Goal: Information Seeking & Learning: Learn about a topic

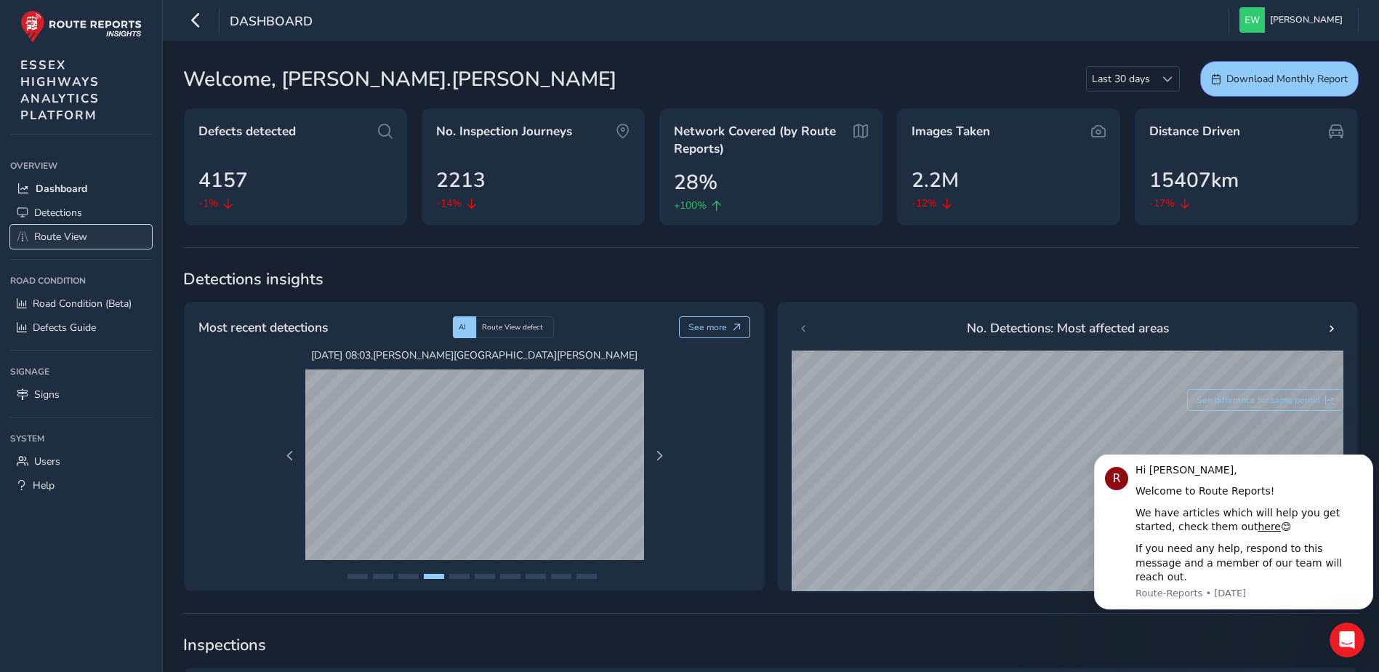
click at [63, 232] on span "Route View" at bounding box center [60, 237] width 53 height 14
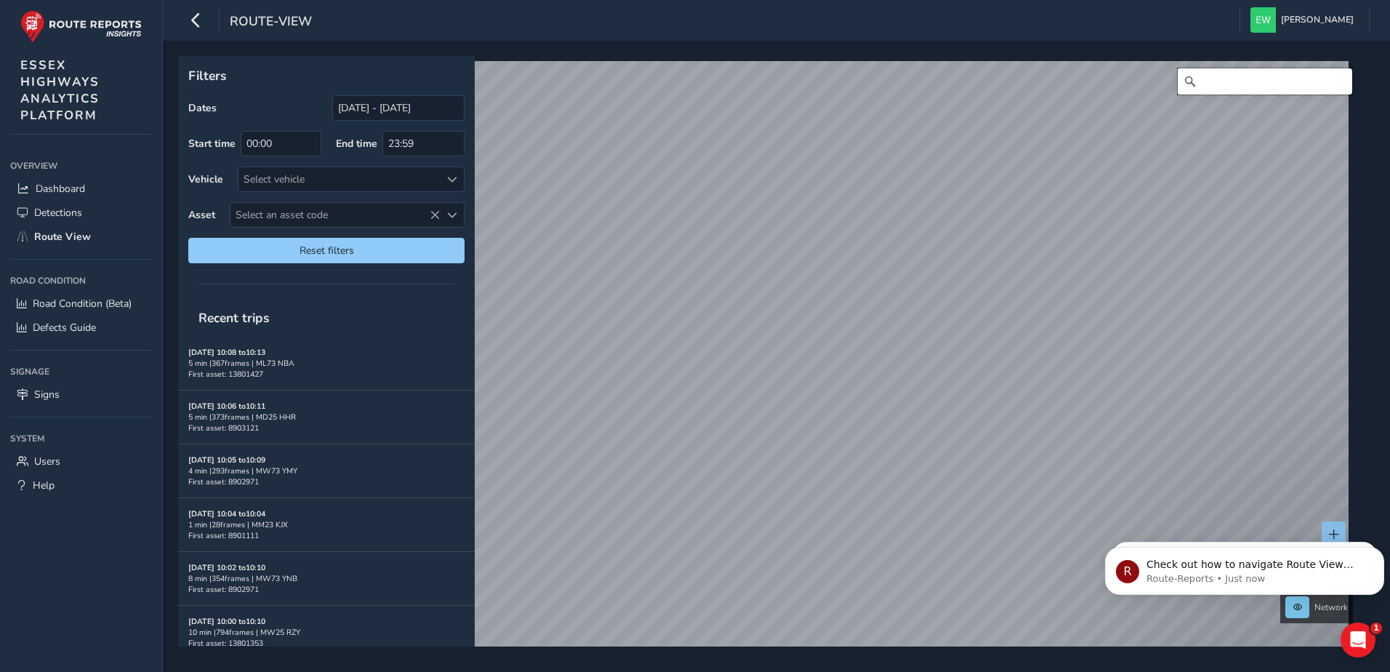
click at [1249, 76] on input "Search" at bounding box center [1265, 81] width 175 height 26
type input "[STREET_ADDRESS]"
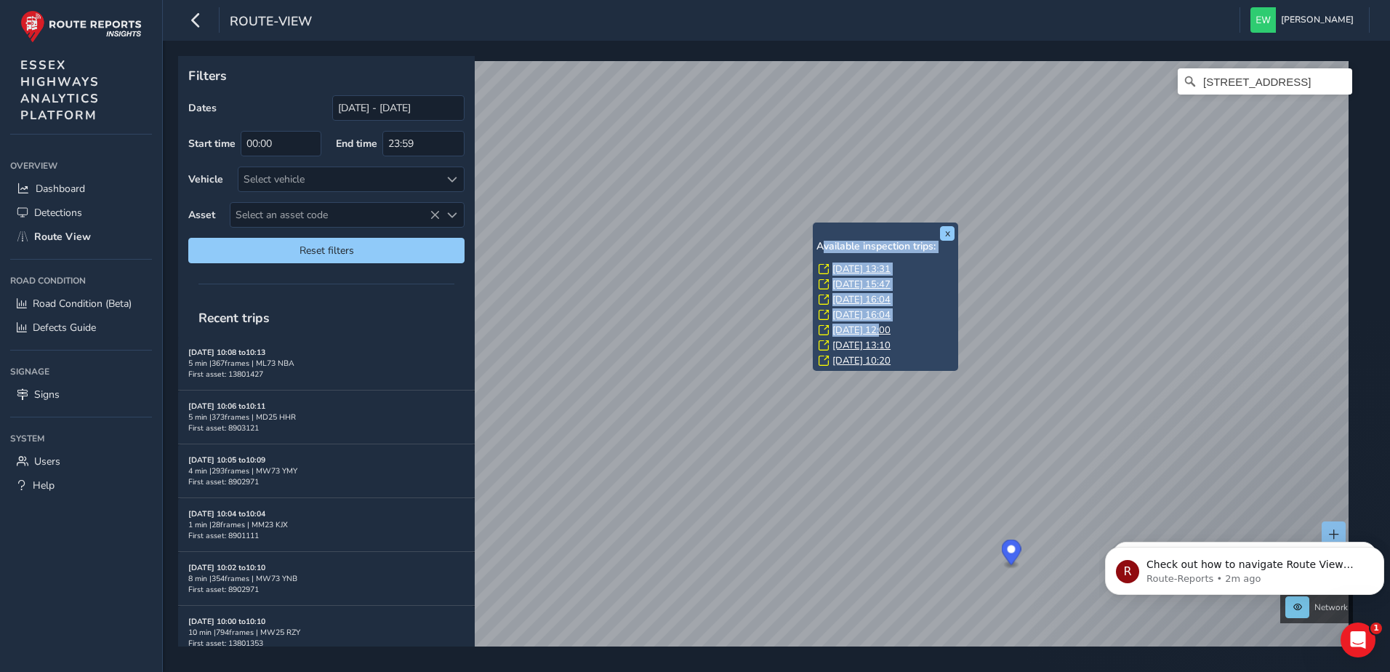
drag, startPoint x: 873, startPoint y: 263, endPoint x: 880, endPoint y: 328, distance: 65.1
click at [880, 328] on div "x Available inspection trips: [GEOGRAPHIC_DATA][DATE] 13:31 [DATE] 15:47 [DATE]…" at bounding box center [886, 297] width 138 height 142
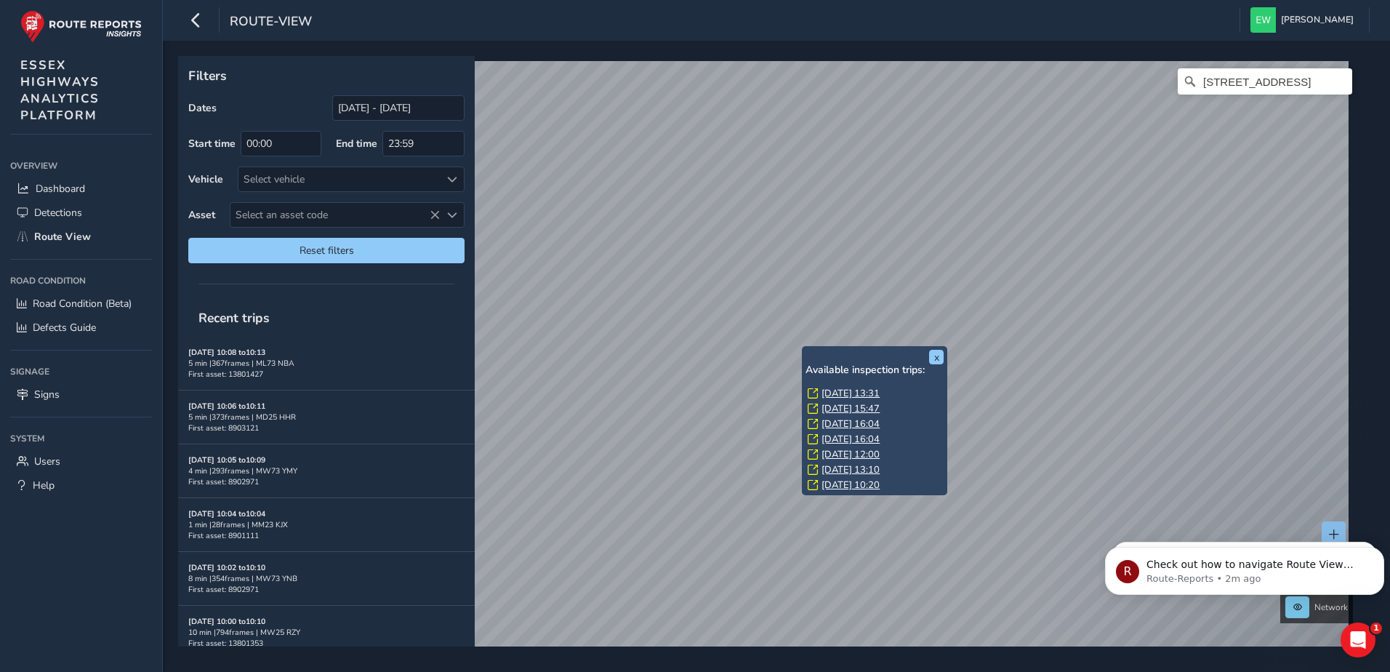
drag, startPoint x: 361, startPoint y: 542, endPoint x: 803, endPoint y: 348, distance: 482.2
click at [803, 348] on div "x Available inspection trips: [GEOGRAPHIC_DATA][DATE] 13:31 [DATE] 15:47 [DATE]…" at bounding box center [874, 420] width 145 height 149
click at [836, 391] on link "[DATE] 13:31" at bounding box center [851, 393] width 58 height 13
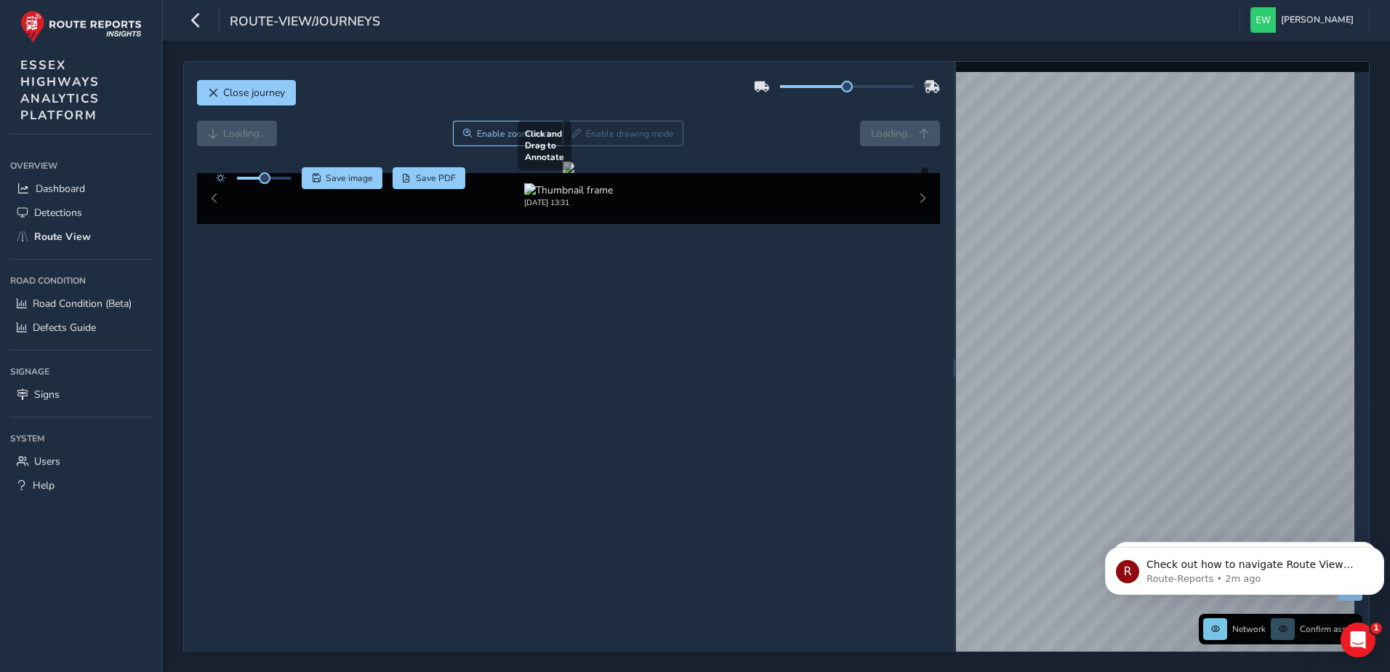
click at [563, 173] on div at bounding box center [569, 167] width 12 height 12
drag, startPoint x: 608, startPoint y: 350, endPoint x: 681, endPoint y: 350, distance: 73.4
click at [574, 173] on div at bounding box center [569, 167] width 12 height 12
drag, startPoint x: 680, startPoint y: 350, endPoint x: 395, endPoint y: 332, distance: 285.7
click at [563, 173] on div at bounding box center [569, 167] width 12 height 12
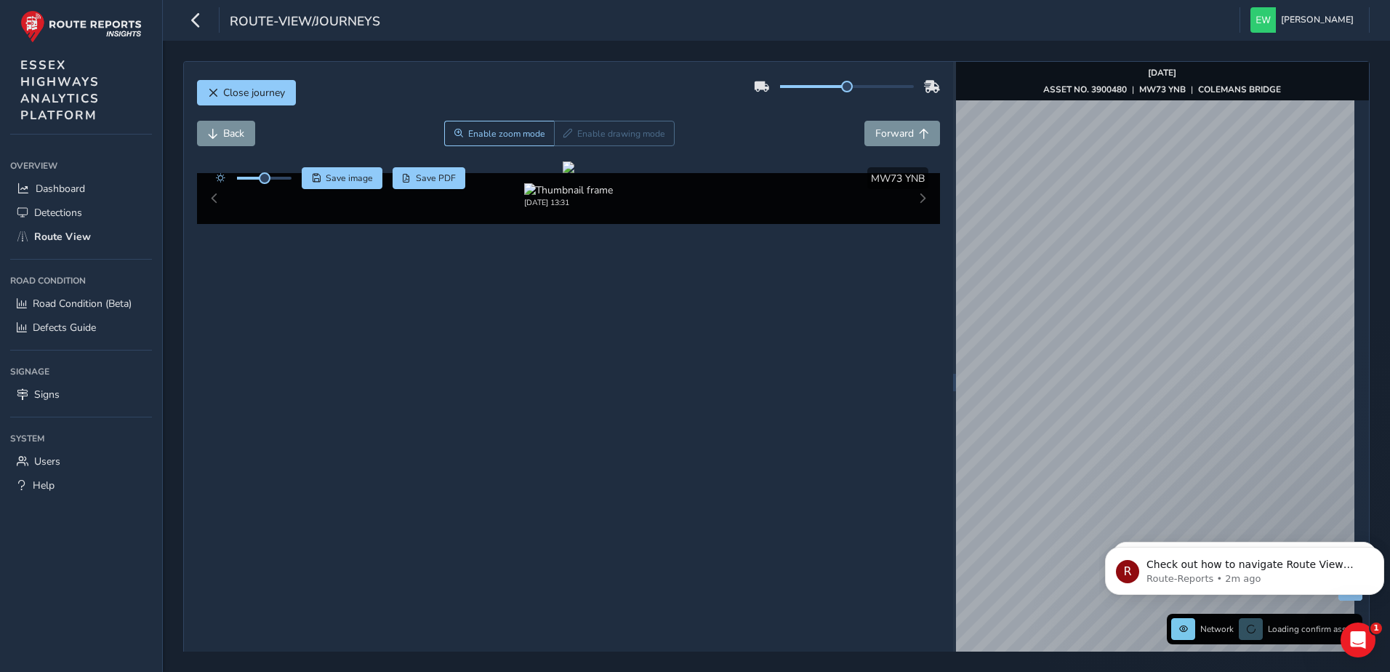
click at [936, 293] on div "Close journey Back Enable zoom mode Enable drawing mode Forward Click and Drag …" at bounding box center [776, 382] width 1187 height 642
click at [223, 93] on span "Close journey" at bounding box center [254, 93] width 62 height 14
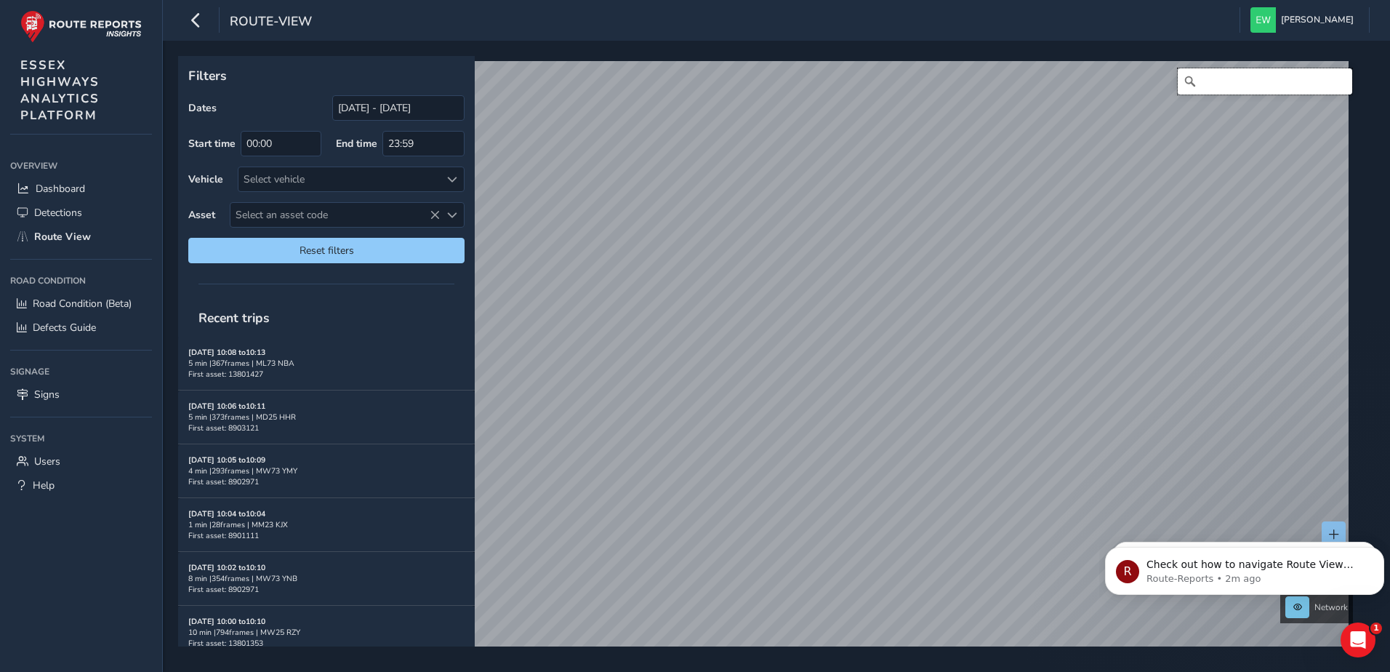
click at [1220, 79] on input "Search" at bounding box center [1265, 81] width 175 height 26
click at [1228, 80] on input "power hall end" at bounding box center [1265, 81] width 175 height 26
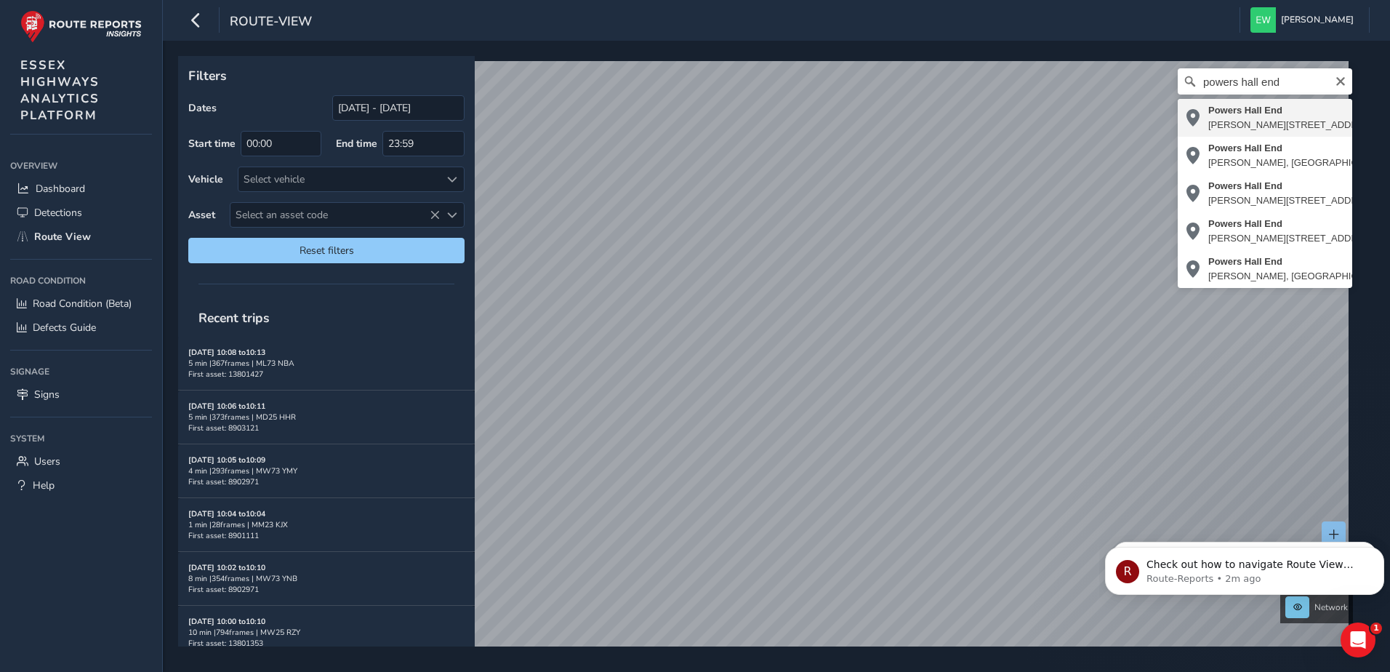
type input "[STREET_ADDRESS][PERSON_NAME]"
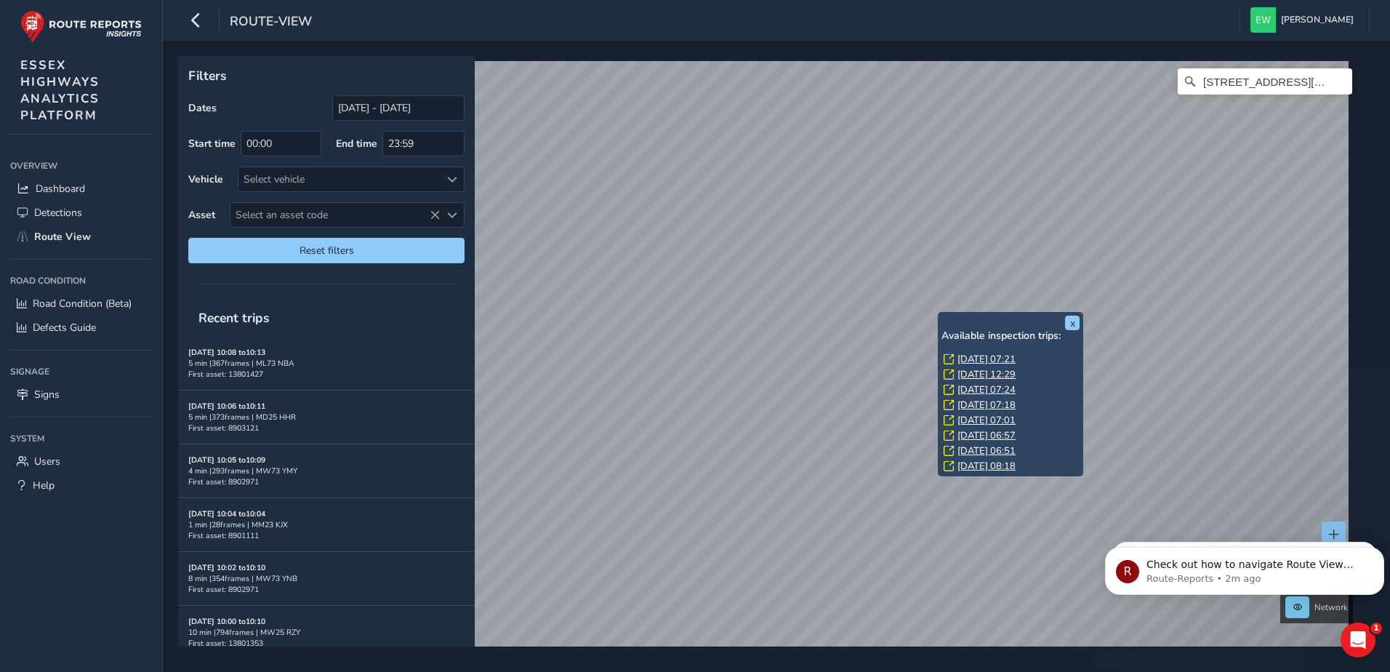
click at [981, 354] on link "[DATE] 07:21" at bounding box center [987, 359] width 58 height 13
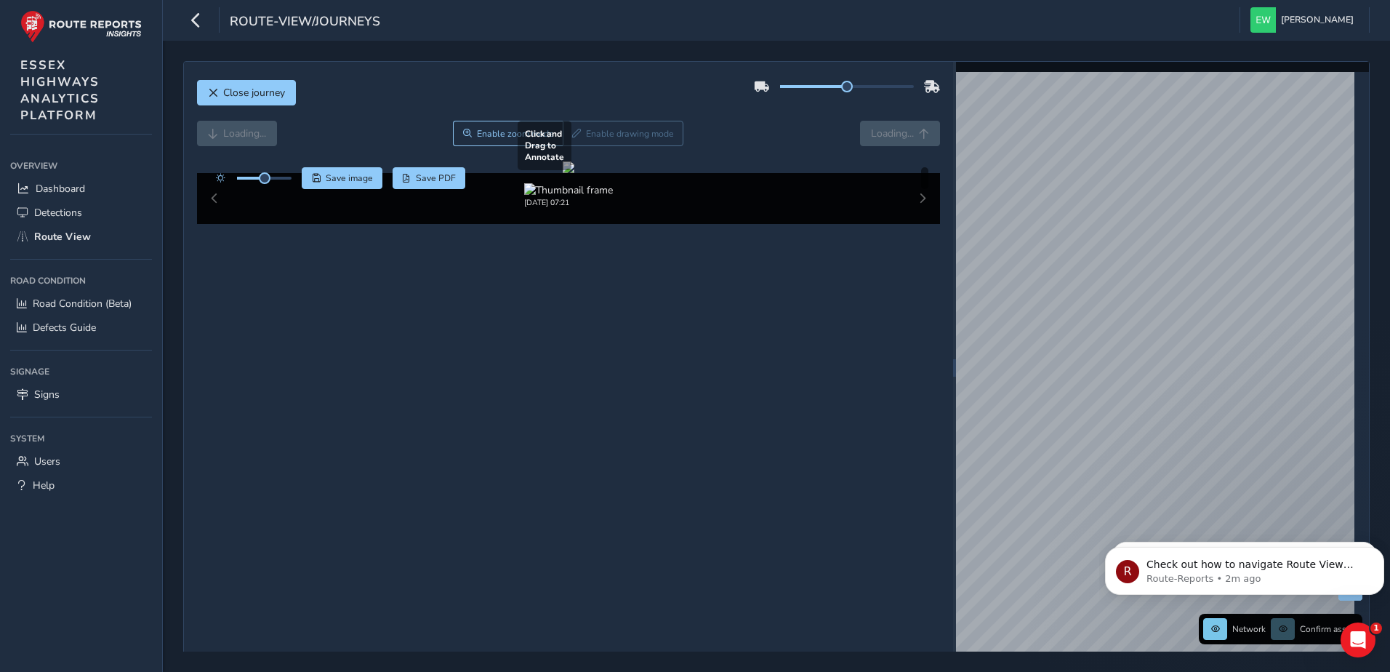
drag, startPoint x: 380, startPoint y: 357, endPoint x: 756, endPoint y: 376, distance: 376.4
click at [574, 173] on div at bounding box center [569, 167] width 12 height 12
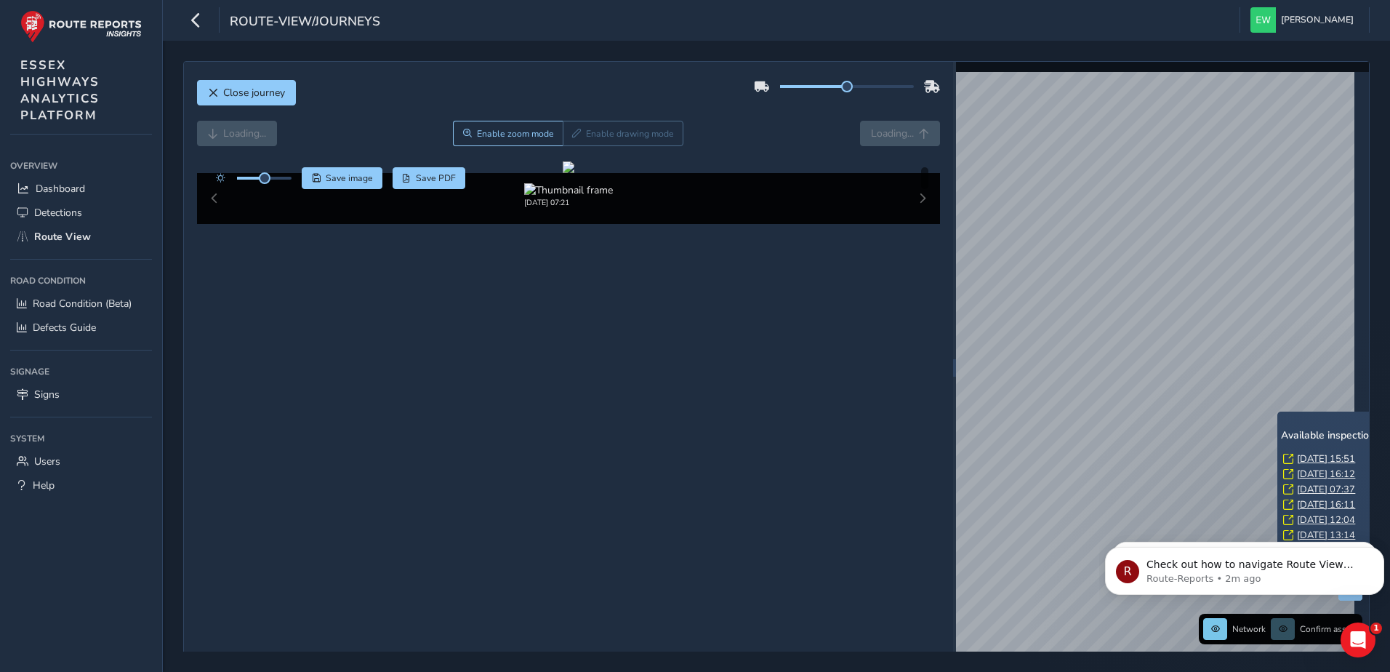
click at [1304, 457] on link "[DATE] 15:51" at bounding box center [1326, 458] width 58 height 13
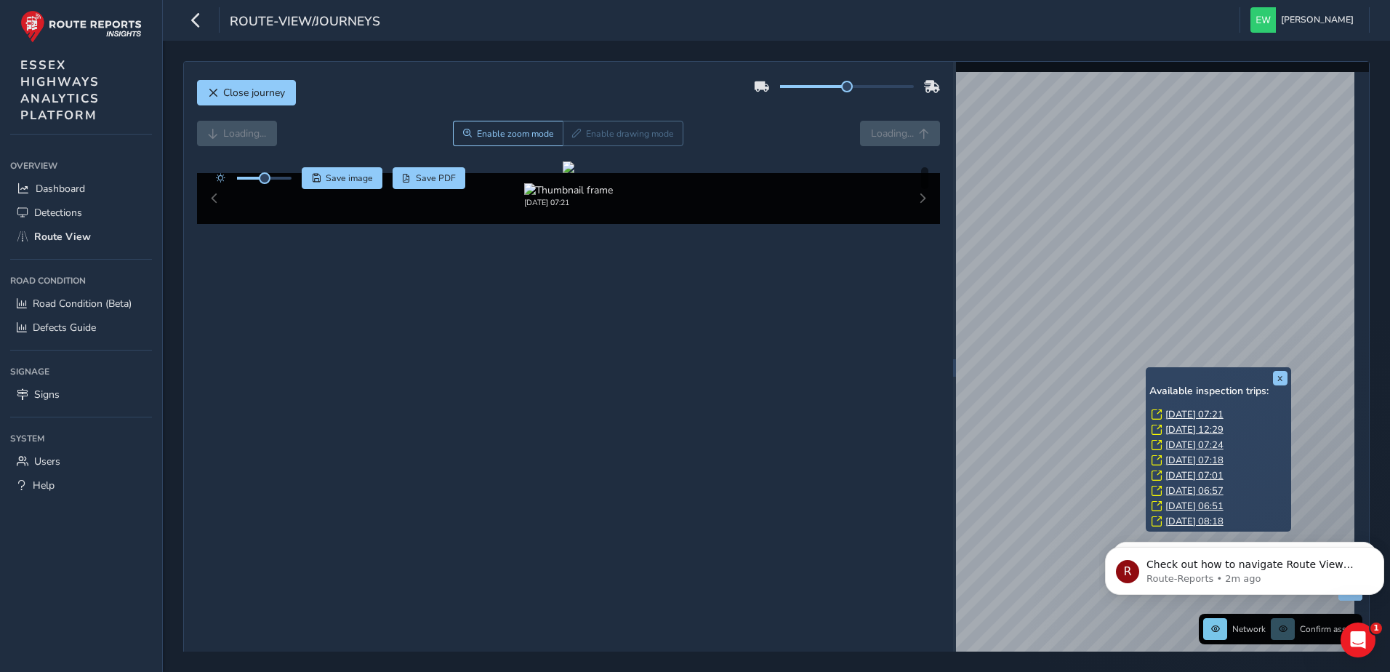
click at [1185, 412] on link "[DATE] 07:21" at bounding box center [1195, 414] width 58 height 13
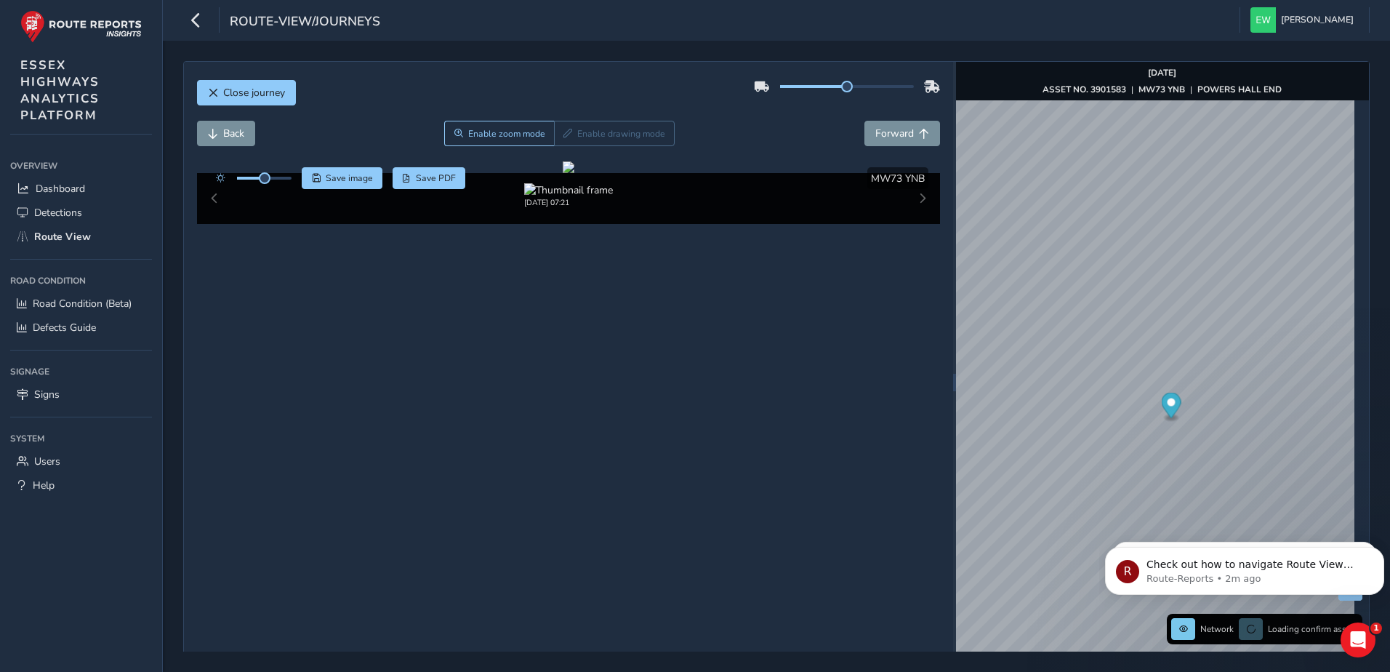
drag, startPoint x: 524, startPoint y: 359, endPoint x: 945, endPoint y: 378, distance: 421.4
click at [945, 378] on div "Close journey Back Enable zoom mode Enable drawing mode Forward Click and Drag …" at bounding box center [776, 382] width 1187 height 642
click at [574, 173] on div at bounding box center [569, 167] width 12 height 12
click at [896, 140] on span "Forward" at bounding box center [894, 134] width 39 height 14
click at [208, 153] on div "Back Enable zoom mode Enable drawing mode Forward" at bounding box center [569, 141] width 744 height 41
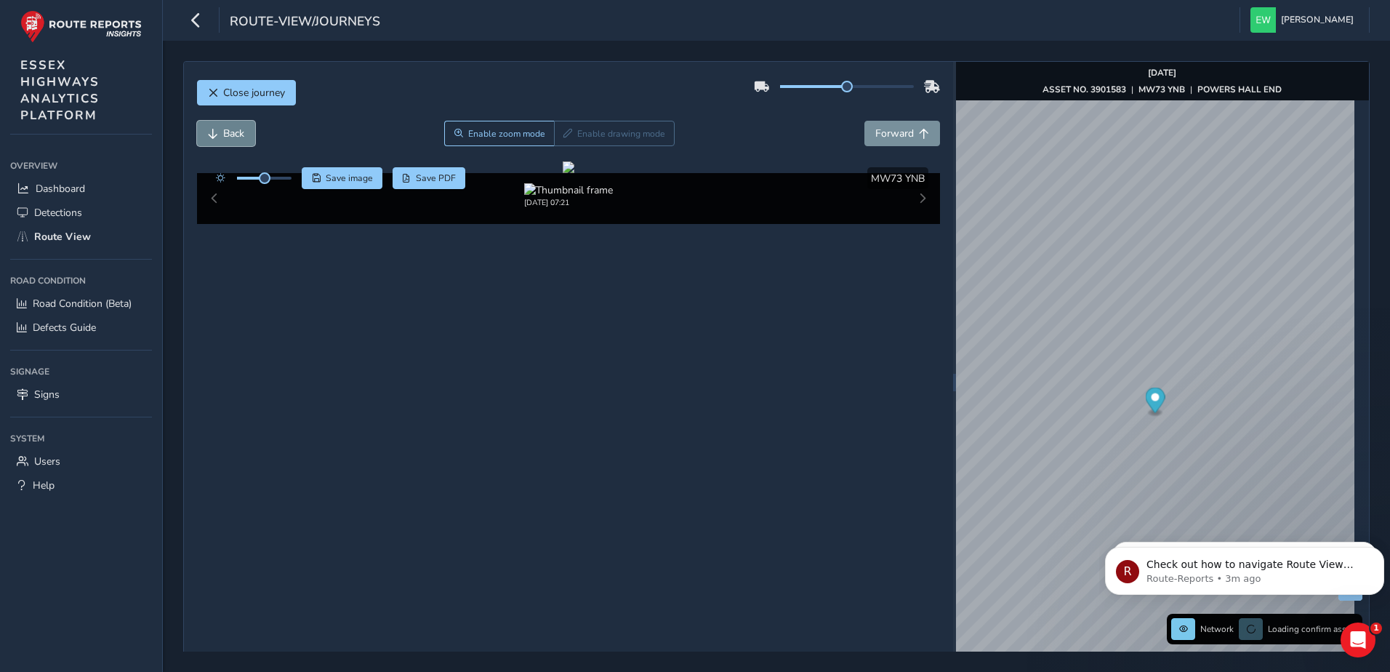
click at [212, 140] on button "Back" at bounding box center [226, 133] width 58 height 25
click at [213, 140] on button "Back" at bounding box center [226, 133] width 58 height 25
click at [1066, 400] on div "x" at bounding box center [1136, 415] width 145 height 31
click at [1035, 394] on div "x" at bounding box center [1105, 408] width 145 height 31
click at [1087, 422] on img "Preview frame" at bounding box center [1105, 417] width 36 height 12
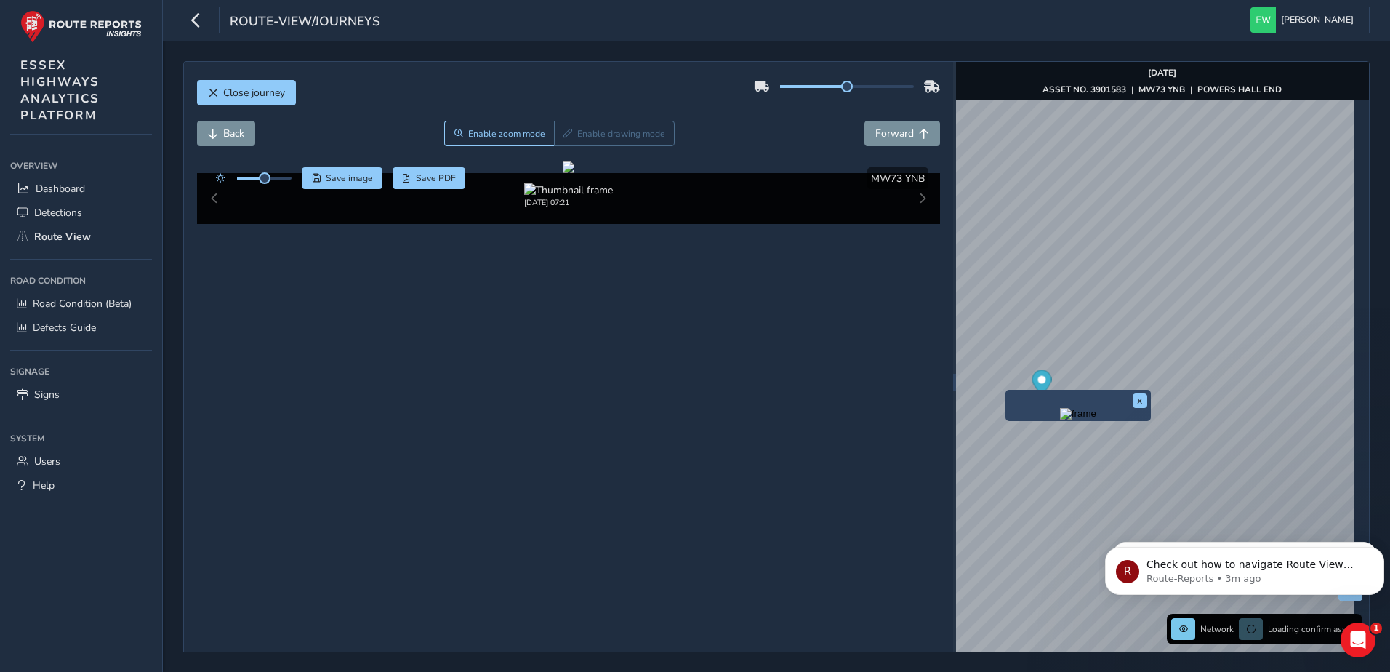
click at [1009, 395] on div "x" at bounding box center [1078, 405] width 138 height 24
click at [1072, 420] on img "Preview frame" at bounding box center [1078, 414] width 36 height 12
click at [979, 388] on div "x" at bounding box center [1048, 399] width 138 height 24
click at [1029, 409] on img "Preview frame" at bounding box center [1047, 407] width 36 height 12
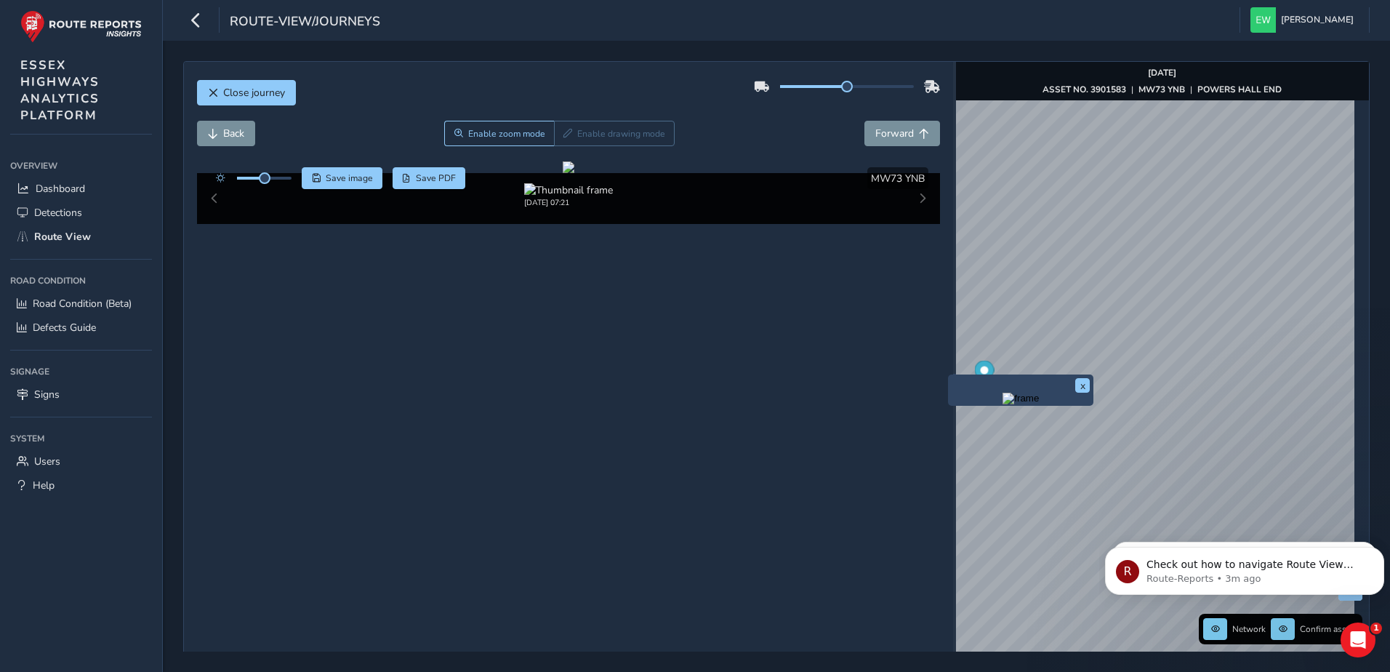
click at [953, 376] on div "x" at bounding box center [1020, 389] width 145 height 31
click at [1003, 404] on img "Preview frame" at bounding box center [1021, 399] width 36 height 12
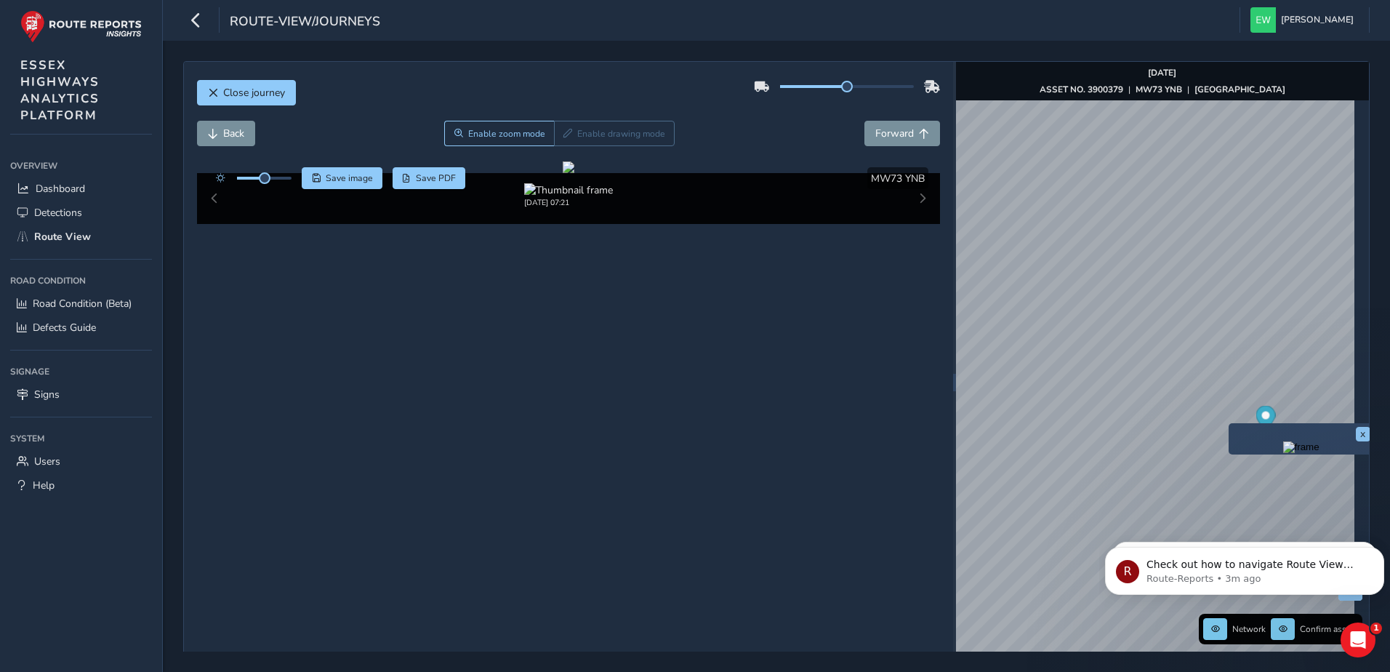
click at [1229, 425] on div "x" at bounding box center [1301, 438] width 145 height 31
click at [1283, 453] on img "Preview frame" at bounding box center [1301, 447] width 36 height 12
click at [1317, 449] on div "x" at bounding box center [1358, 452] width 138 height 24
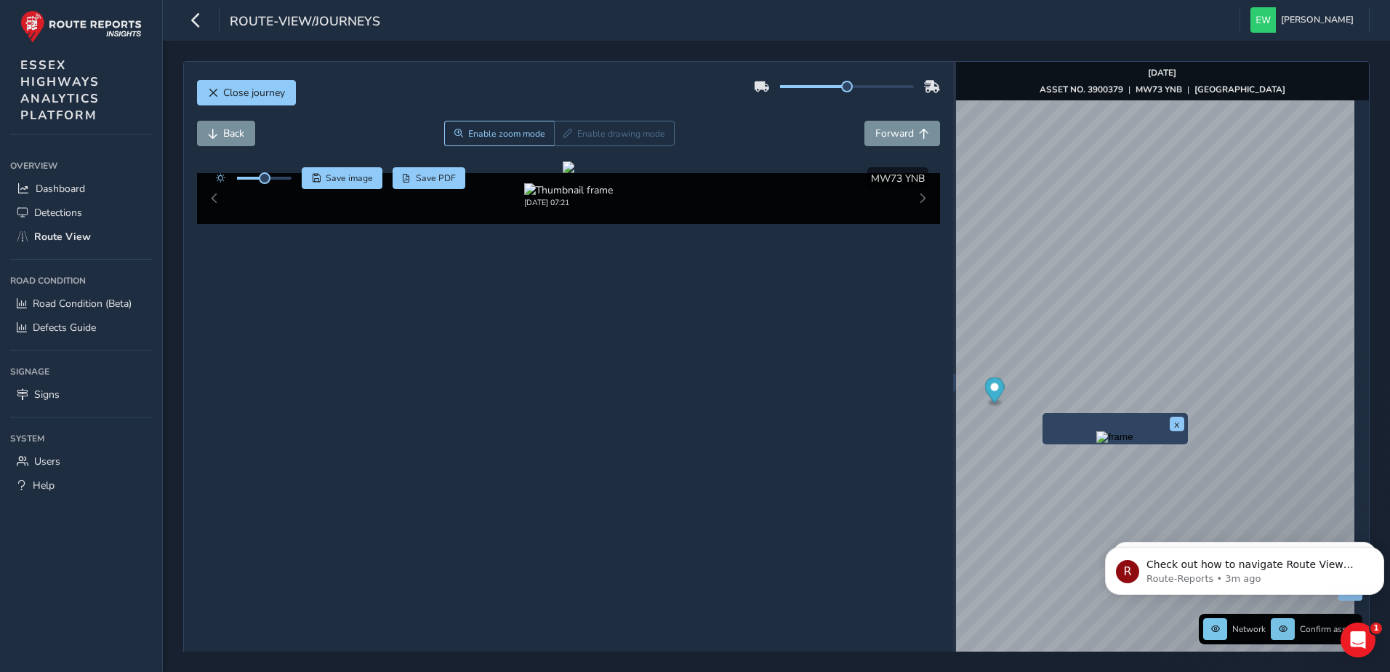
click at [1097, 443] on img "Preview frame" at bounding box center [1115, 437] width 36 height 12
drag, startPoint x: 482, startPoint y: 346, endPoint x: 655, endPoint y: 353, distance: 173.2
click at [574, 173] on div at bounding box center [569, 167] width 12 height 12
drag, startPoint x: 839, startPoint y: 87, endPoint x: 764, endPoint y: 90, distance: 75.0
click at [764, 90] on div at bounding box center [847, 86] width 186 height 23
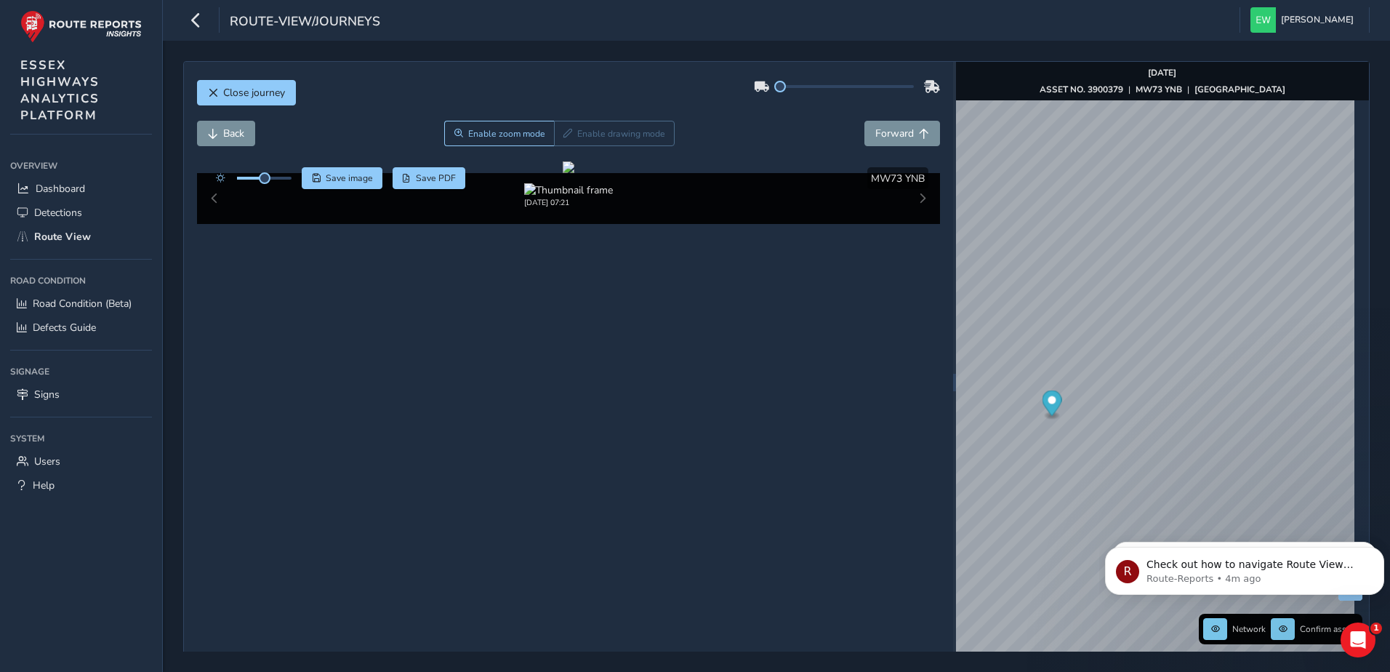
drag, startPoint x: 791, startPoint y: 92, endPoint x: 845, endPoint y: 94, distance: 53.9
click at [845, 94] on div at bounding box center [847, 86] width 186 height 23
drag, startPoint x: 780, startPoint y: 88, endPoint x: 837, endPoint y: 95, distance: 57.1
click at [837, 95] on div at bounding box center [847, 86] width 186 height 23
drag, startPoint x: 737, startPoint y: 393, endPoint x: 801, endPoint y: 396, distance: 64.8
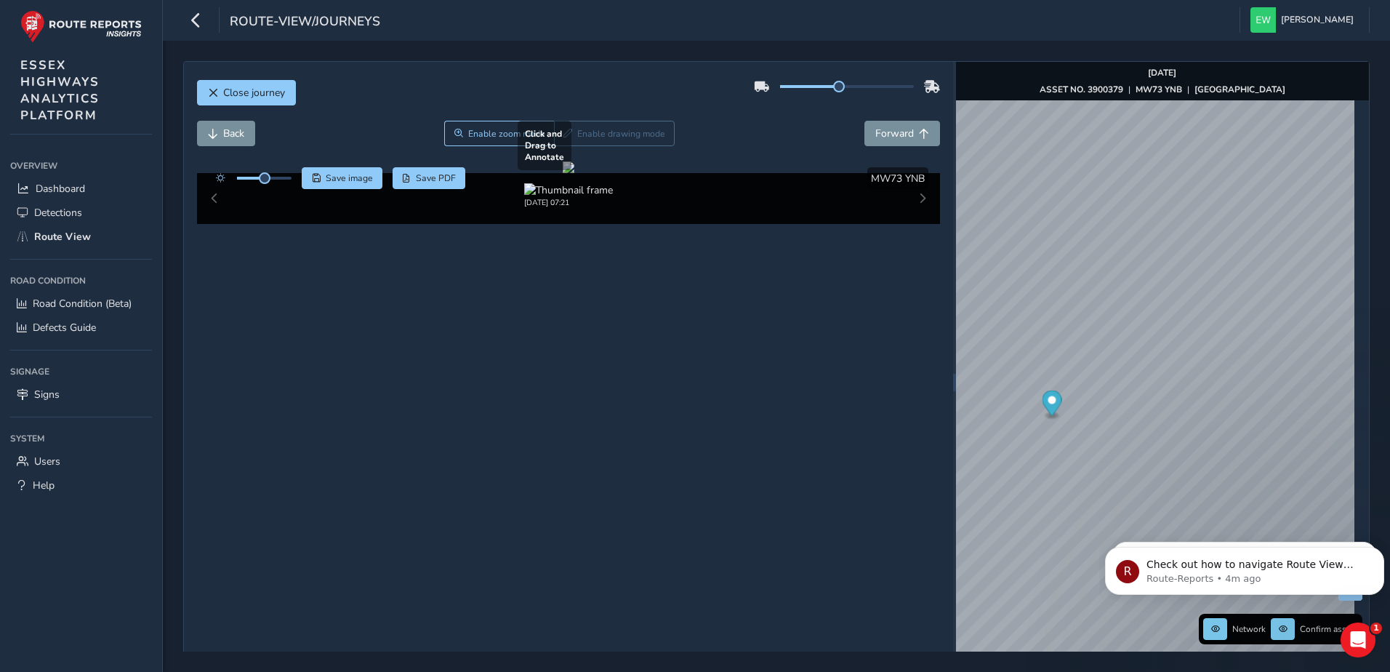
click at [574, 173] on div at bounding box center [569, 167] width 12 height 12
click at [1155, 452] on div "x" at bounding box center [1227, 463] width 145 height 31
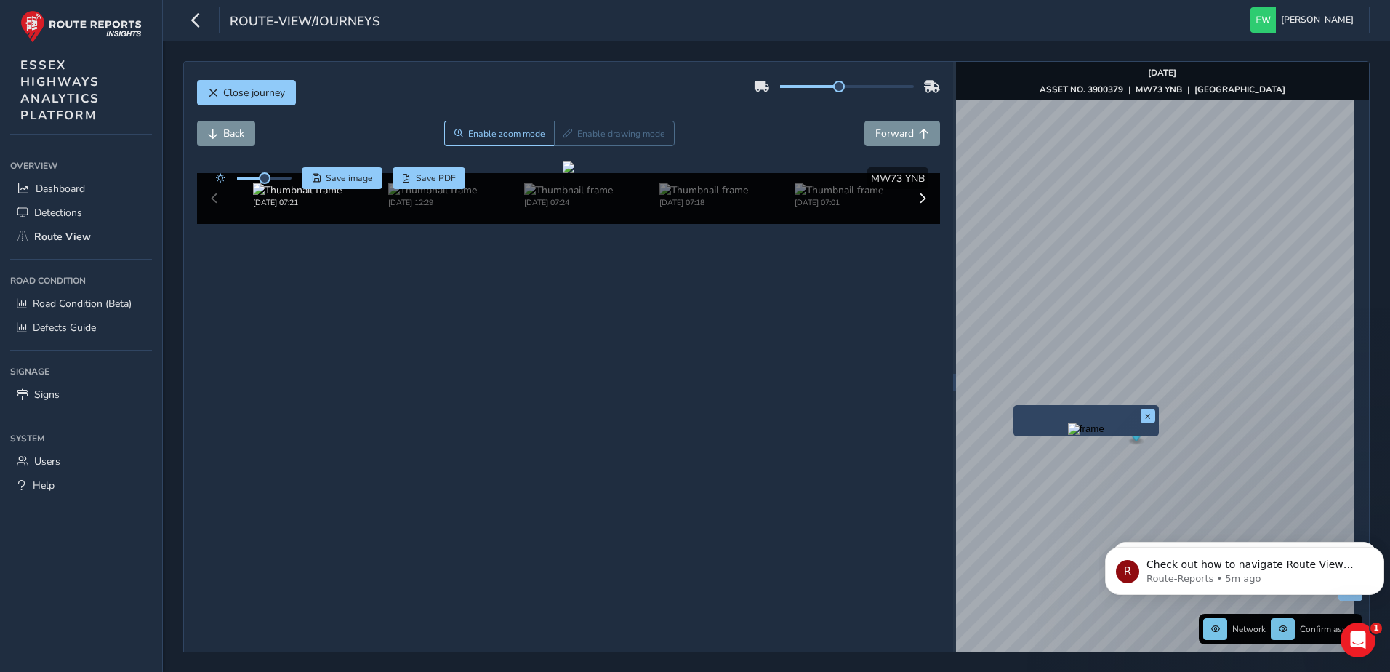
click at [1016, 407] on div "x" at bounding box center [1086, 420] width 145 height 31
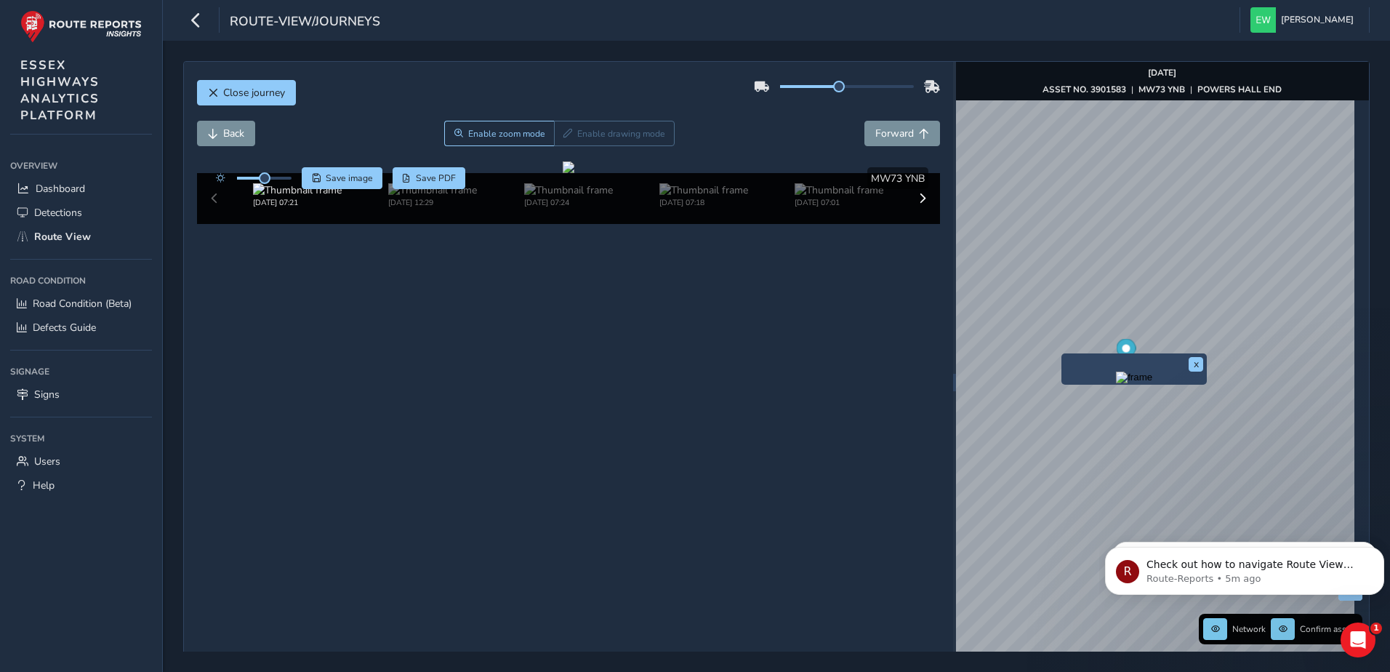
click at [1116, 383] on img "Preview frame" at bounding box center [1134, 378] width 36 height 12
click at [1038, 350] on div "x" at bounding box center [1107, 363] width 145 height 31
click at [1089, 378] on img "Preview frame" at bounding box center [1107, 372] width 36 height 12
click at [374, 175] on button "Save image" at bounding box center [342, 178] width 81 height 22
click at [218, 89] on button "Close journey" at bounding box center [246, 92] width 99 height 25
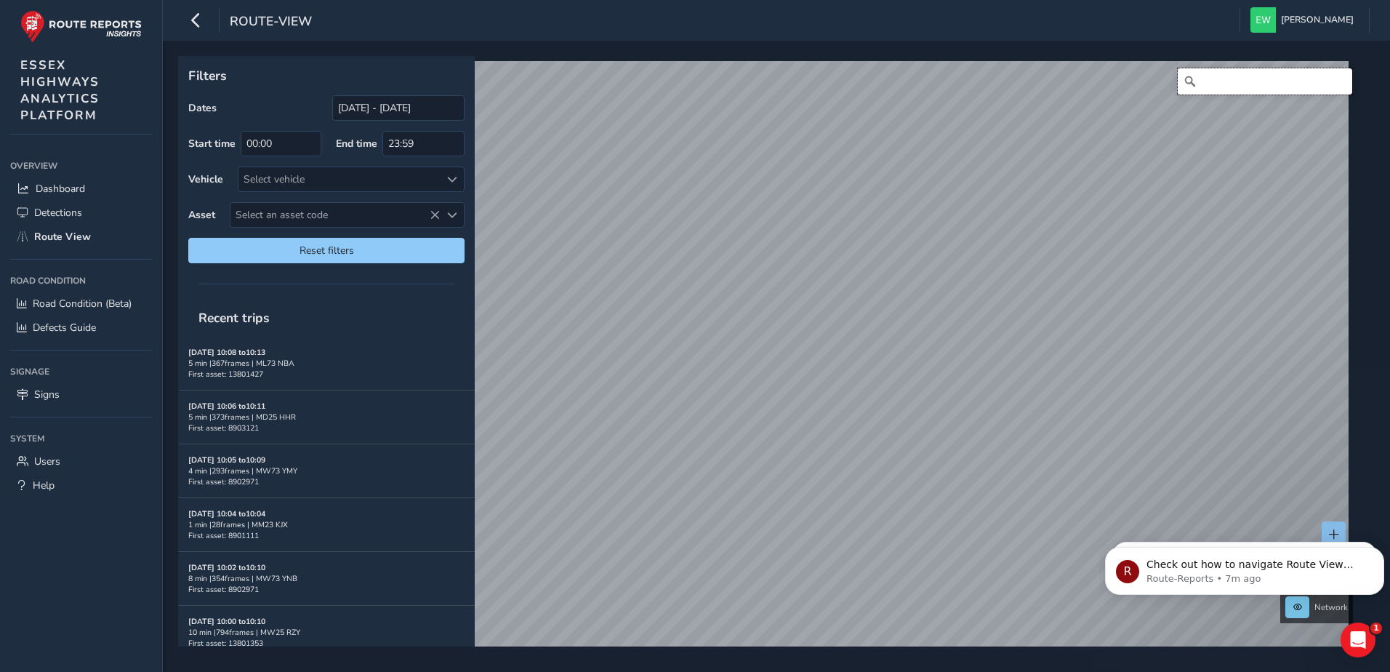
click at [1256, 85] on input "Search" at bounding box center [1265, 81] width 175 height 26
click at [1208, 80] on input "[STREET_ADDRESS]" at bounding box center [1265, 81] width 175 height 26
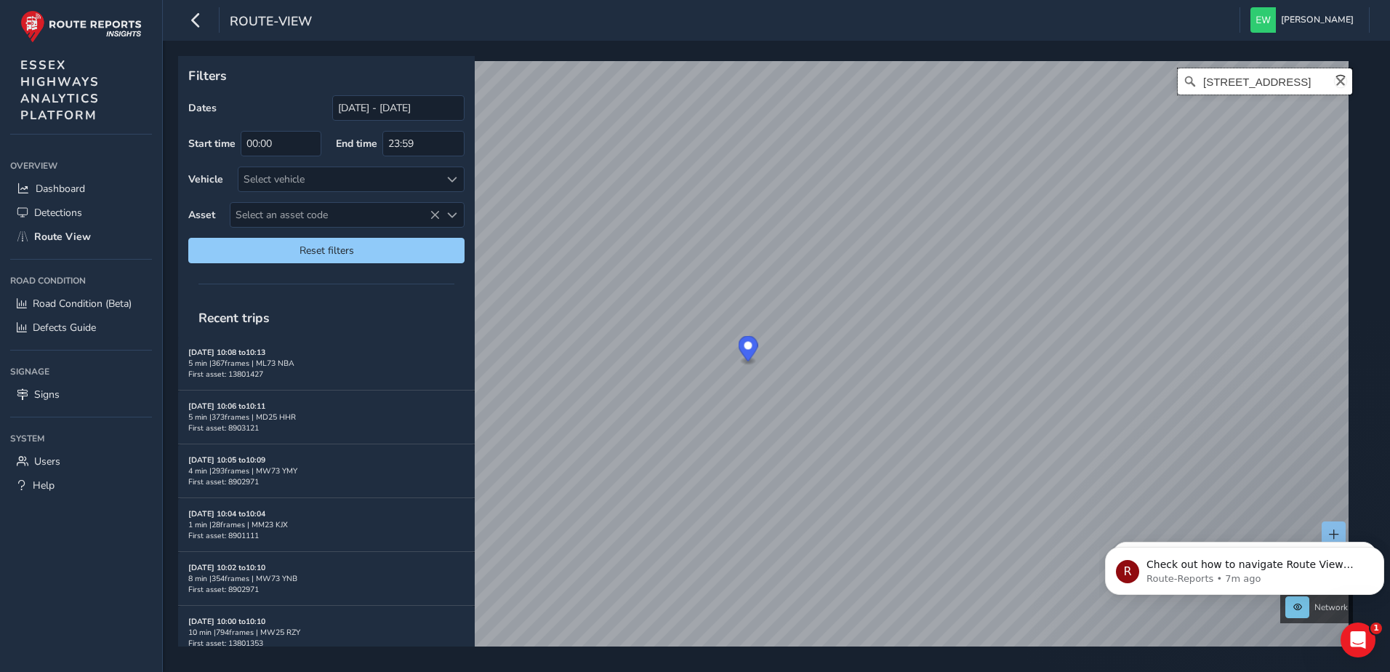
paste input "Sturmer"
click at [1254, 83] on input "The Street, Sturmer" at bounding box center [1265, 81] width 175 height 26
click at [1251, 82] on input "The Street, Sturmer" at bounding box center [1265, 81] width 175 height 26
click at [1291, 81] on input "The Street Sturmer" at bounding box center [1265, 81] width 175 height 26
drag, startPoint x: 1244, startPoint y: 81, endPoint x: 1187, endPoint y: 81, distance: 57.4
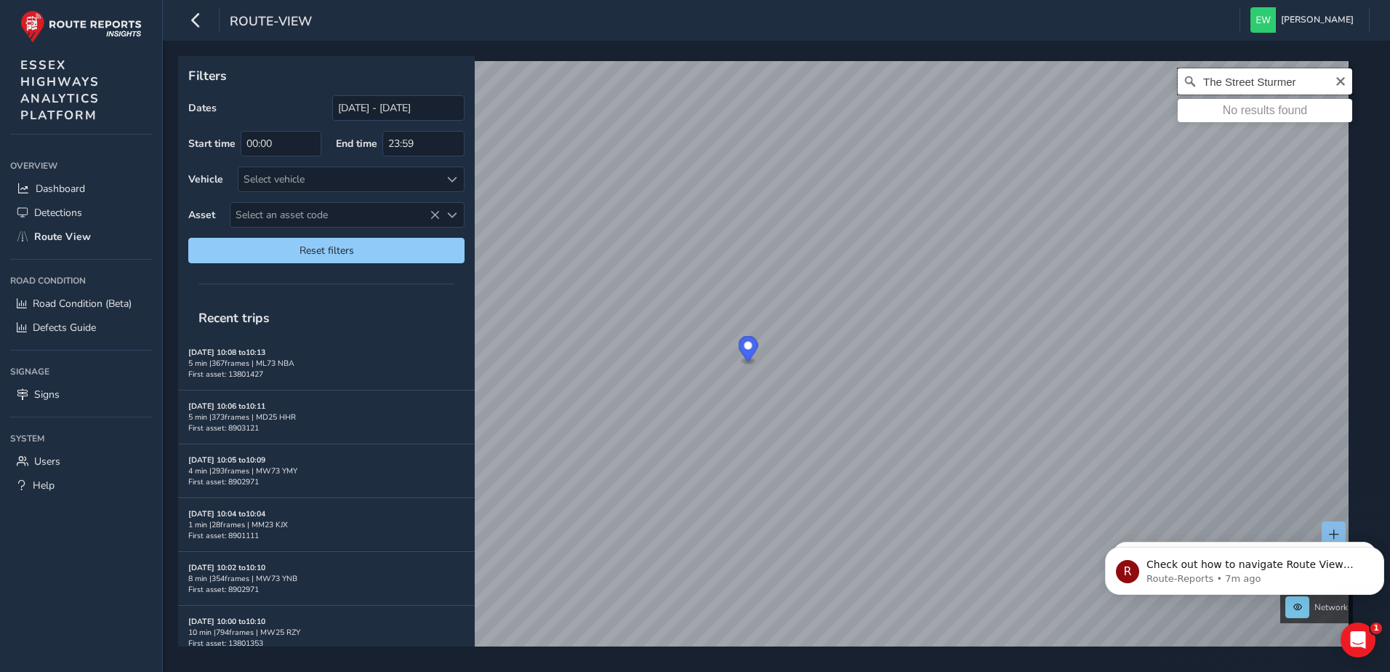
click at [1187, 81] on input "The Street Sturmer" at bounding box center [1265, 81] width 175 height 26
type input "Sturmer, [GEOGRAPHIC_DATA], [GEOGRAPHIC_DATA], [GEOGRAPHIC_DATA], [GEOGRAPHIC_D…"
click at [1381, 548] on icon "Dismiss notification" at bounding box center [1380, 551] width 8 height 8
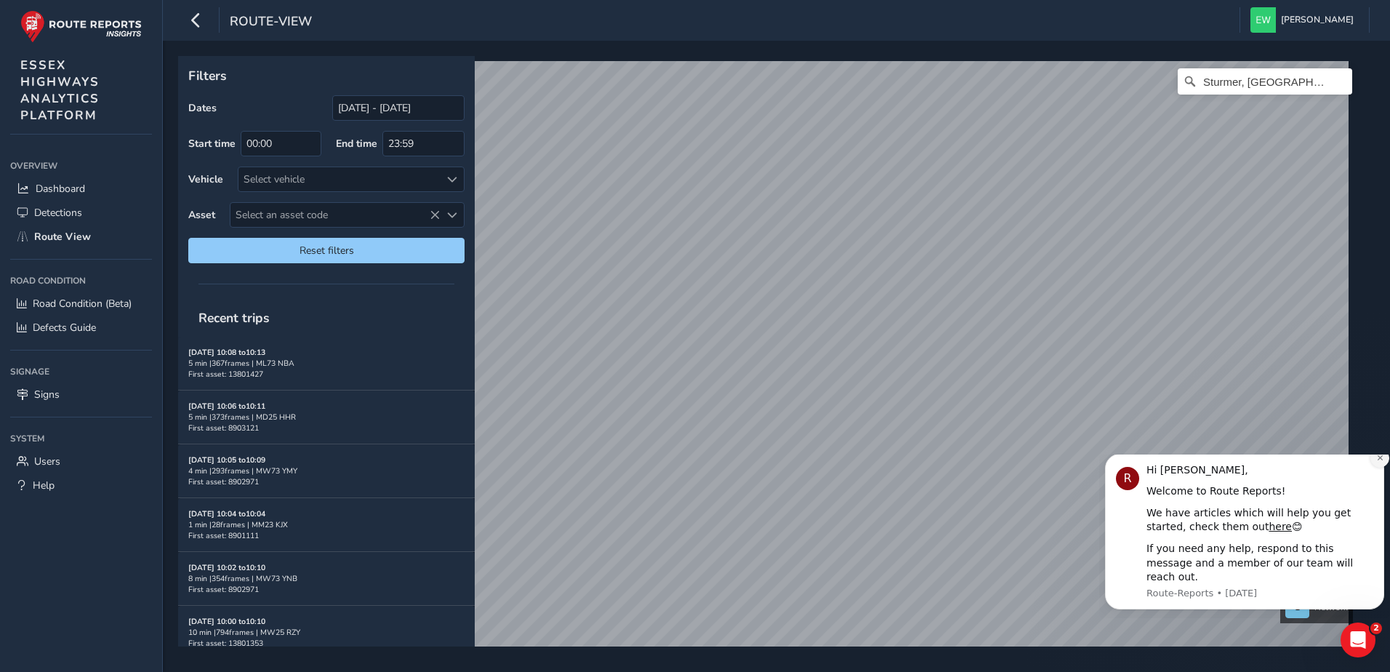
click at [1377, 463] on button "Dismiss notification" at bounding box center [1380, 458] width 19 height 19
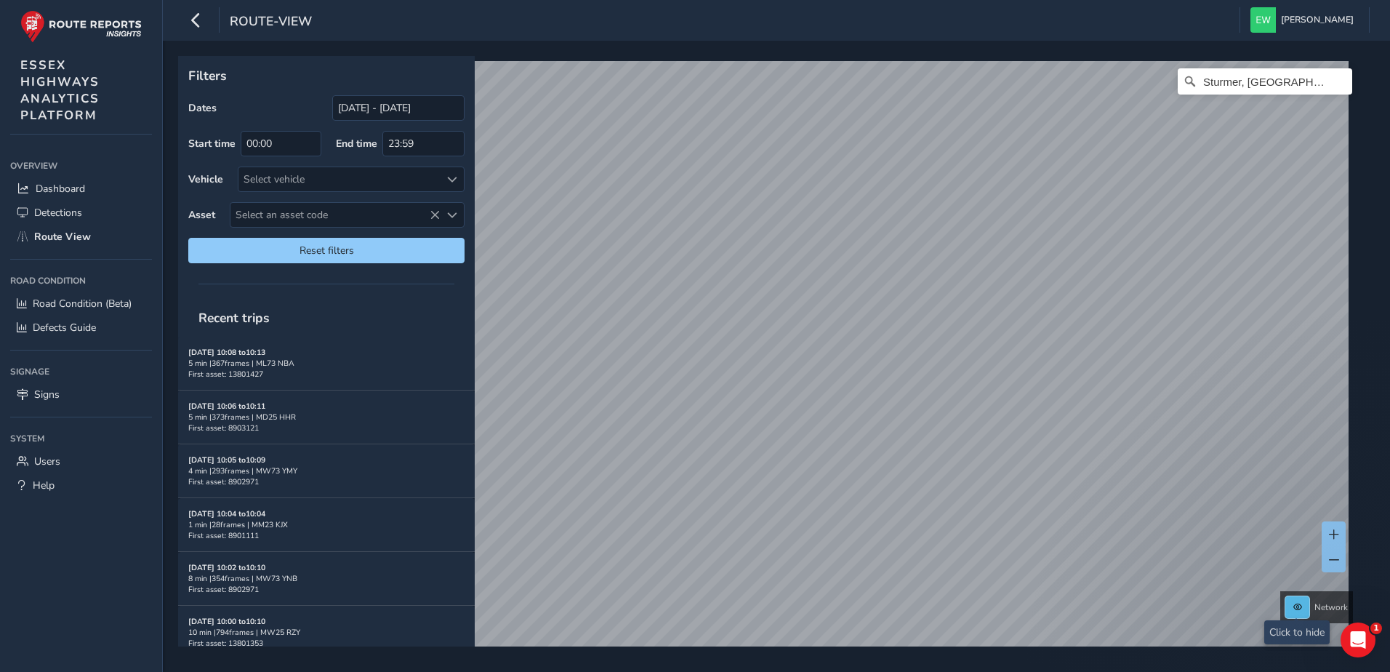
click at [1297, 603] on span at bounding box center [1298, 607] width 9 height 9
click at [1296, 604] on span at bounding box center [1298, 607] width 9 height 9
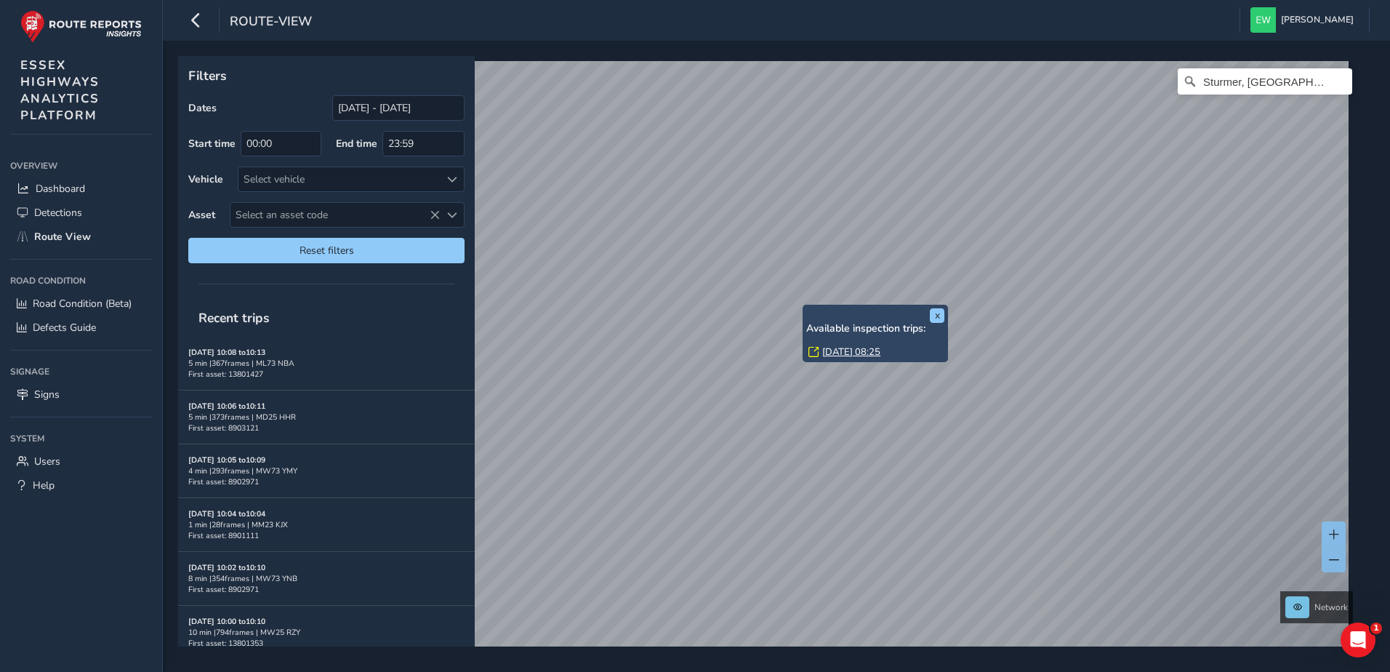
click at [830, 345] on link "[DATE] 08:25" at bounding box center [851, 351] width 58 height 13
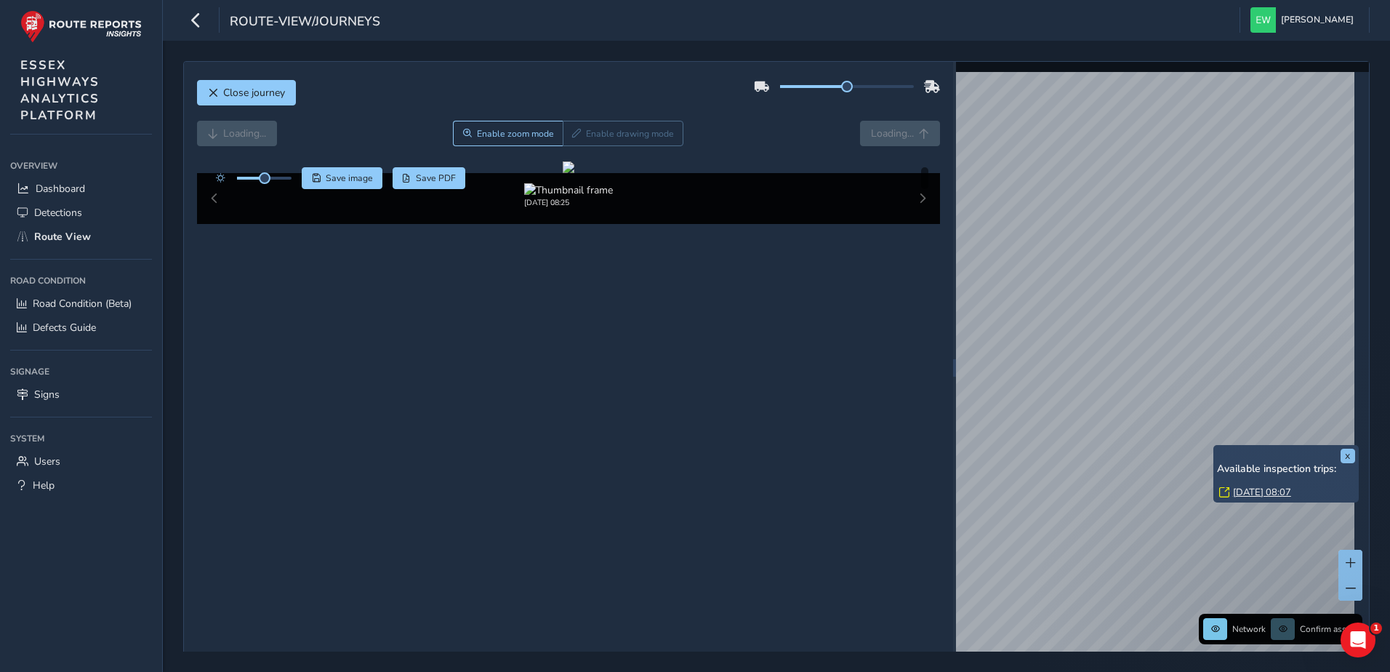
click at [1216, 450] on div "x Available inspection trips: [GEOGRAPHIC_DATA][DATE] 08:07" at bounding box center [1286, 473] width 145 height 57
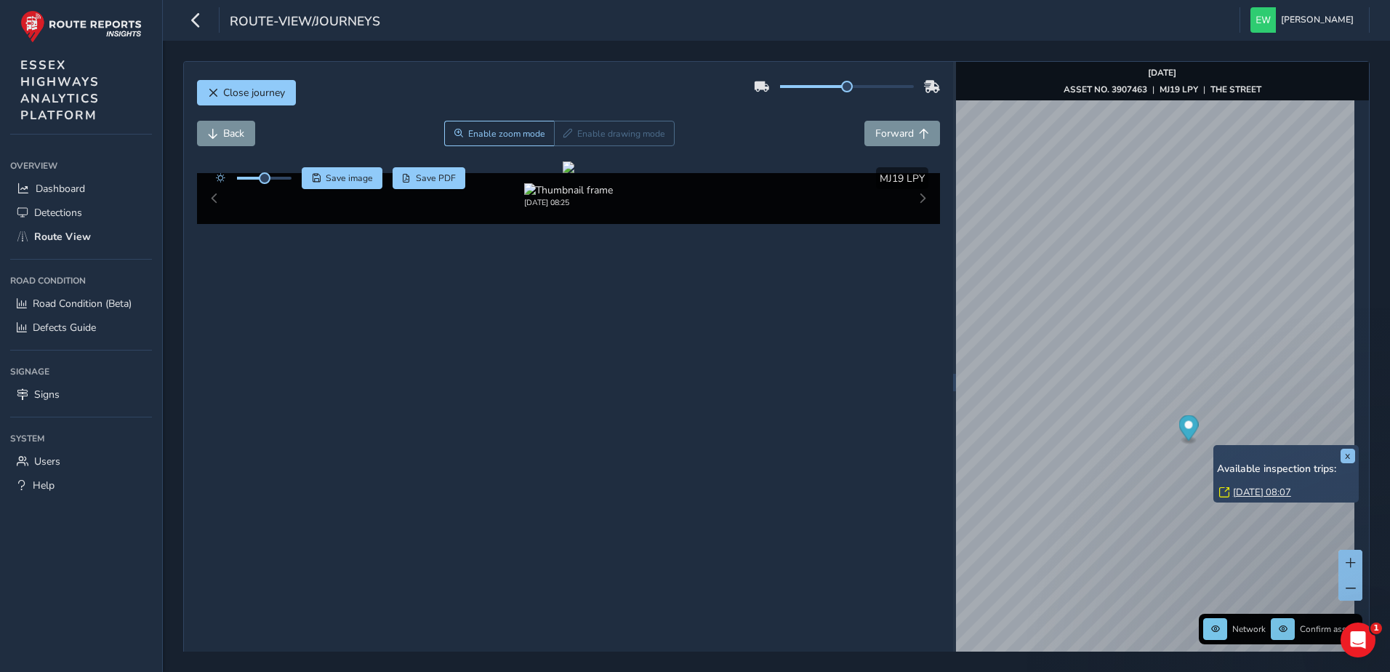
click at [1259, 489] on link "[DATE] 08:07" at bounding box center [1262, 492] width 58 height 13
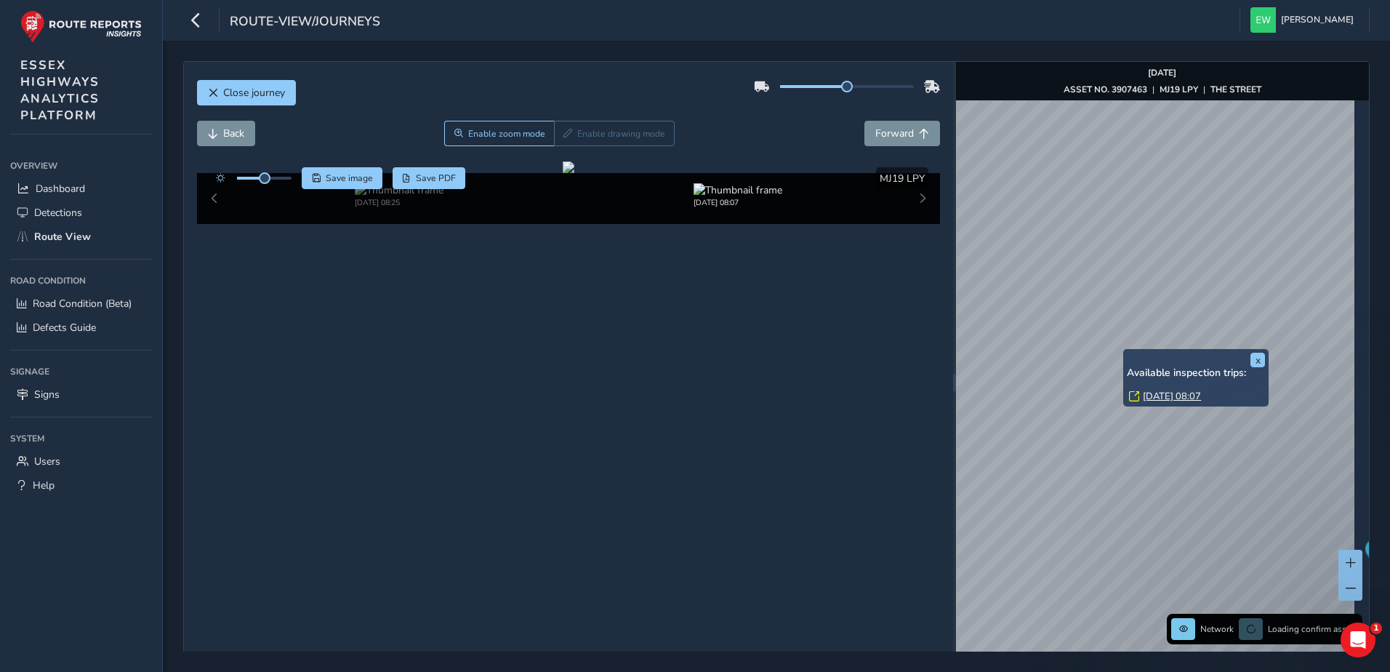
click at [1152, 393] on link "[DATE] 08:07" at bounding box center [1172, 396] width 58 height 13
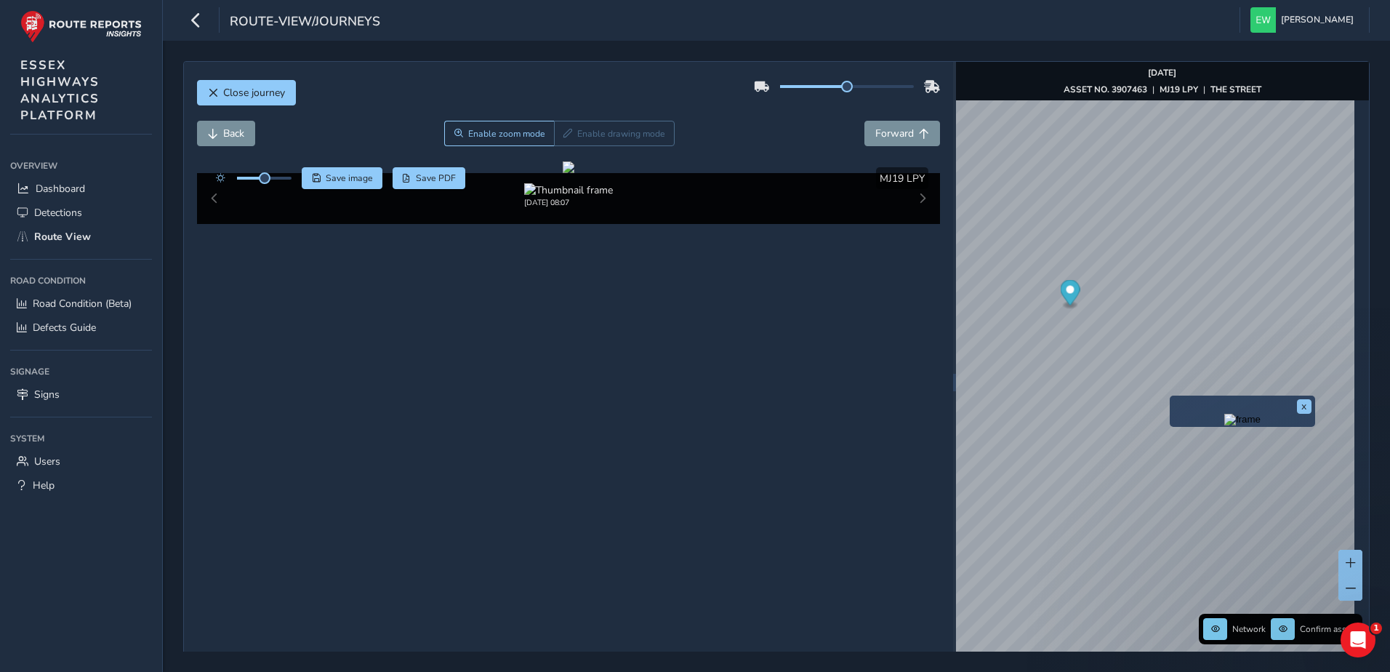
click at [1298, 399] on div "x" at bounding box center [1243, 411] width 138 height 24
click at [1304, 406] on button "x" at bounding box center [1304, 406] width 15 height 15
click at [1078, 410] on div "x" at bounding box center [1148, 419] width 145 height 31
click at [1131, 434] on img "Preview frame" at bounding box center [1149, 428] width 36 height 12
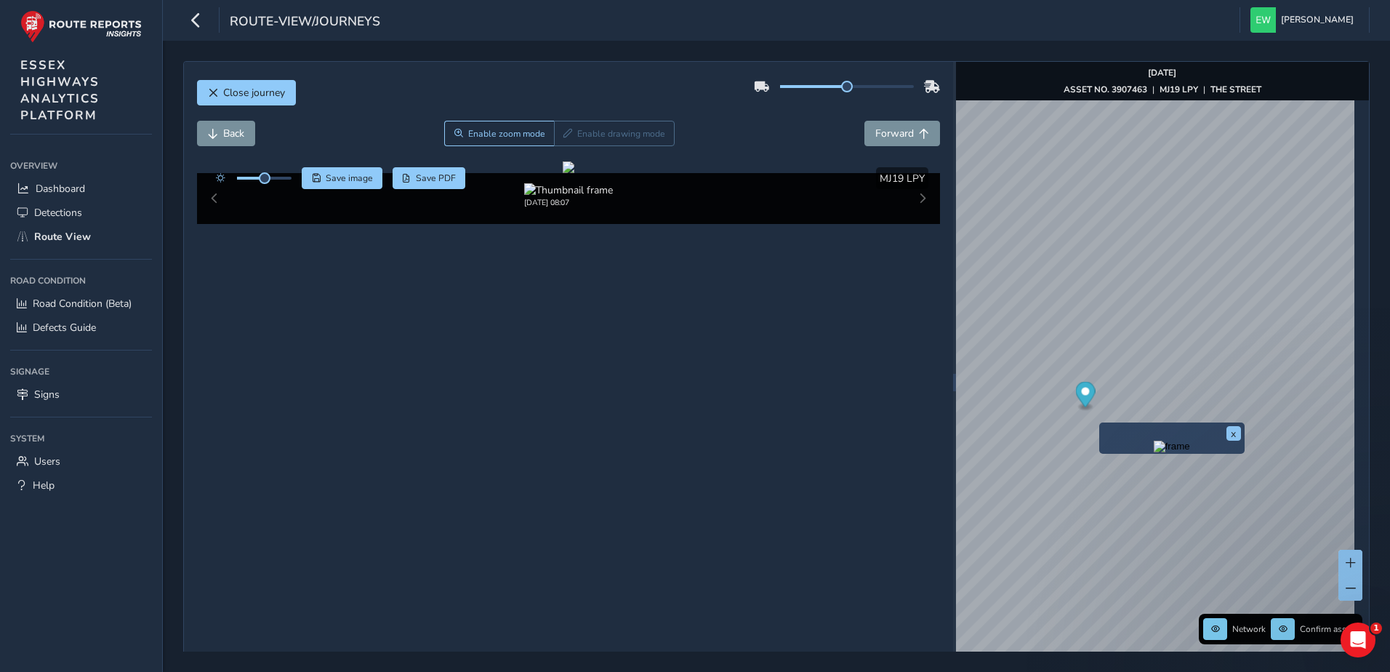
click at [1154, 452] on img "Preview frame" at bounding box center [1172, 447] width 36 height 12
click at [1177, 467] on img "Preview frame" at bounding box center [1195, 467] width 36 height 12
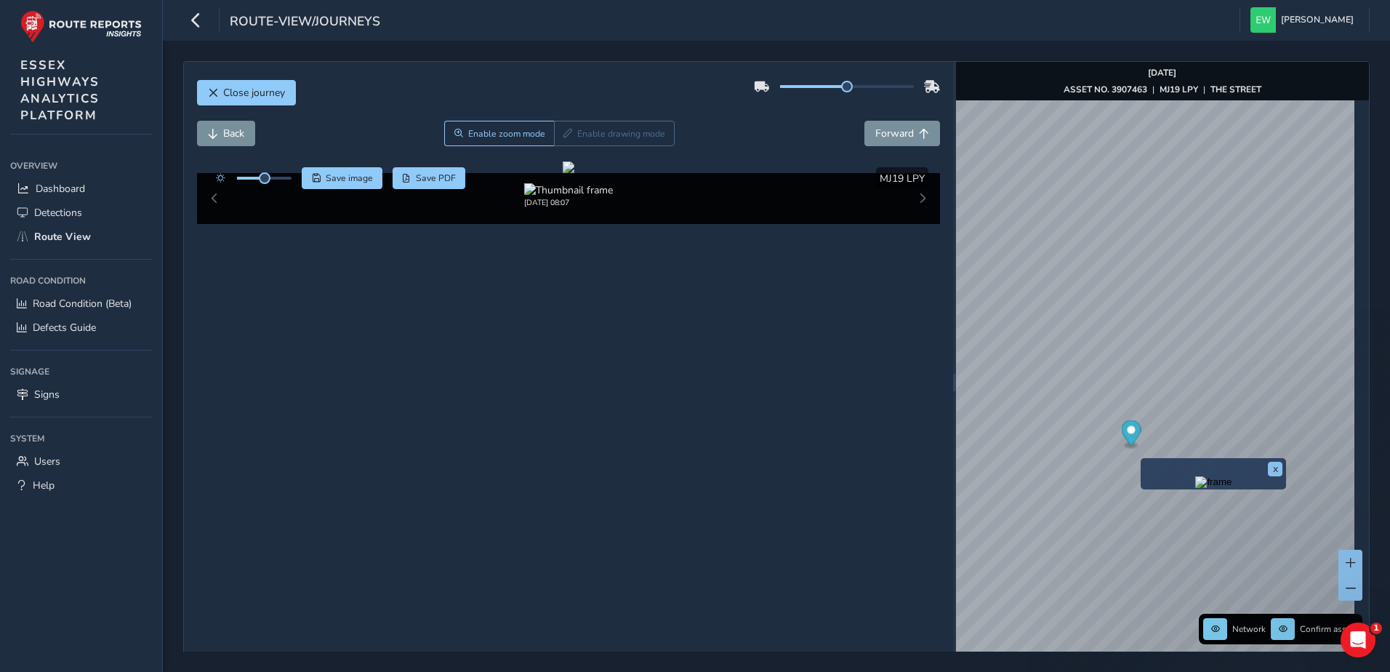
click at [1195, 488] on img "Preview frame" at bounding box center [1213, 482] width 36 height 12
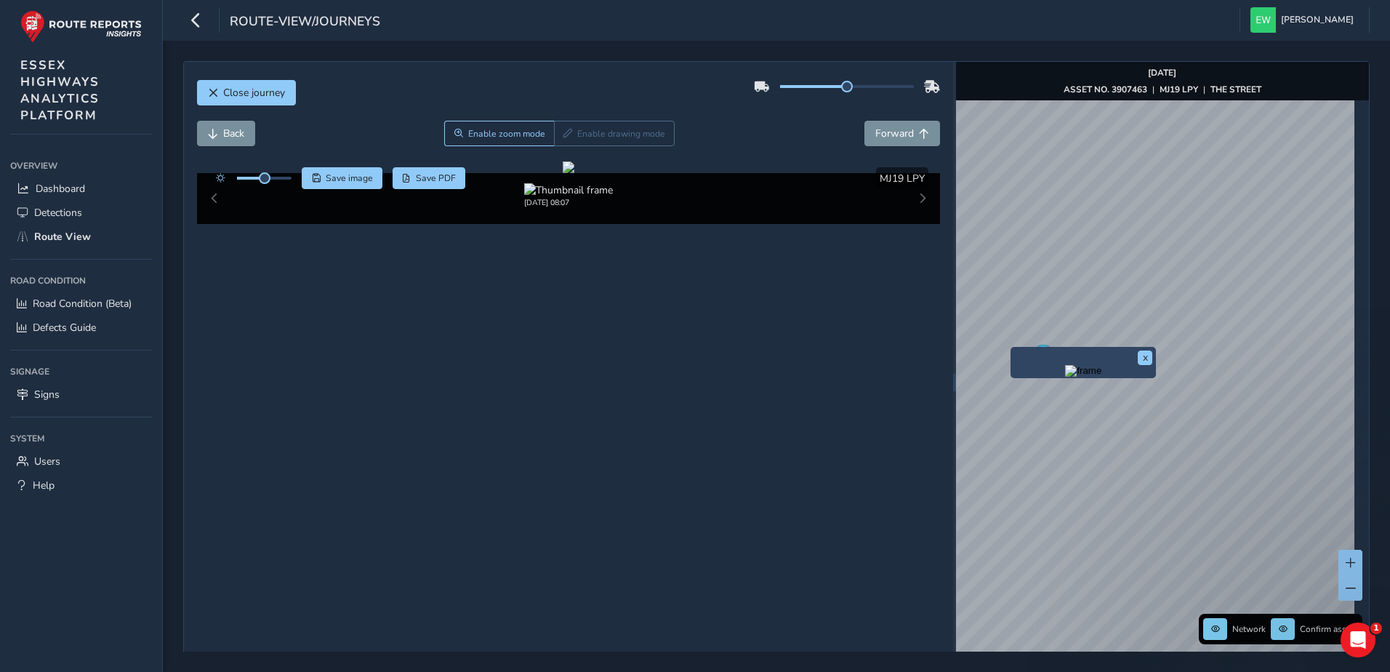
click at [1011, 350] on div "x" at bounding box center [1083, 362] width 145 height 31
click at [1065, 369] on img "Preview frame" at bounding box center [1083, 371] width 36 height 12
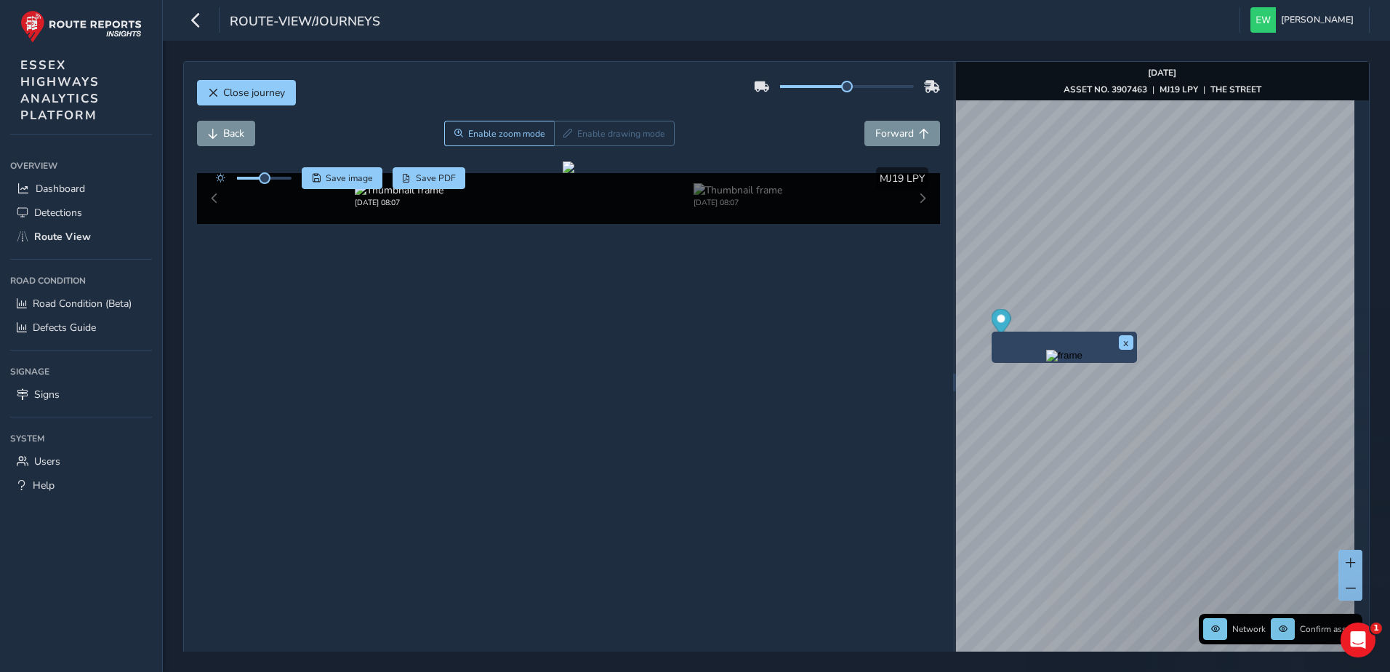
click at [1046, 361] on img "Preview frame" at bounding box center [1064, 356] width 36 height 12
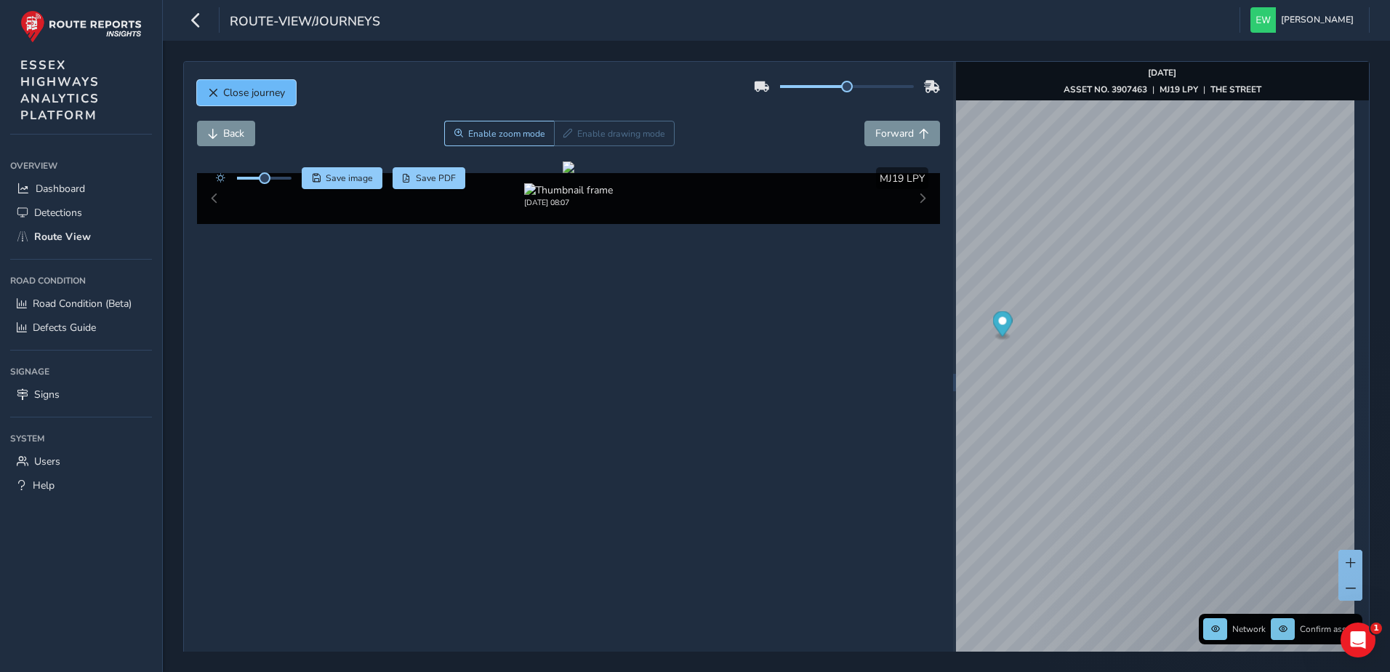
click at [273, 100] on button "Close journey" at bounding box center [246, 92] width 99 height 25
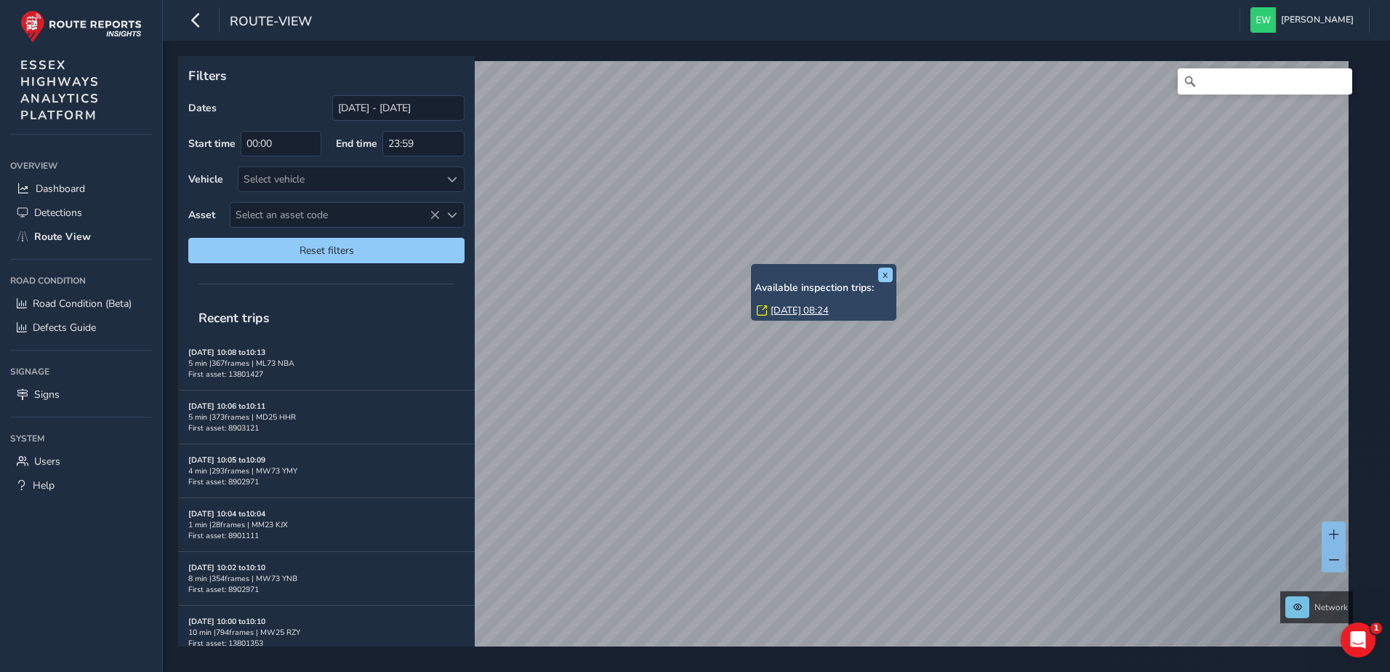
click at [819, 310] on link "[DATE] 08:24" at bounding box center [800, 310] width 58 height 13
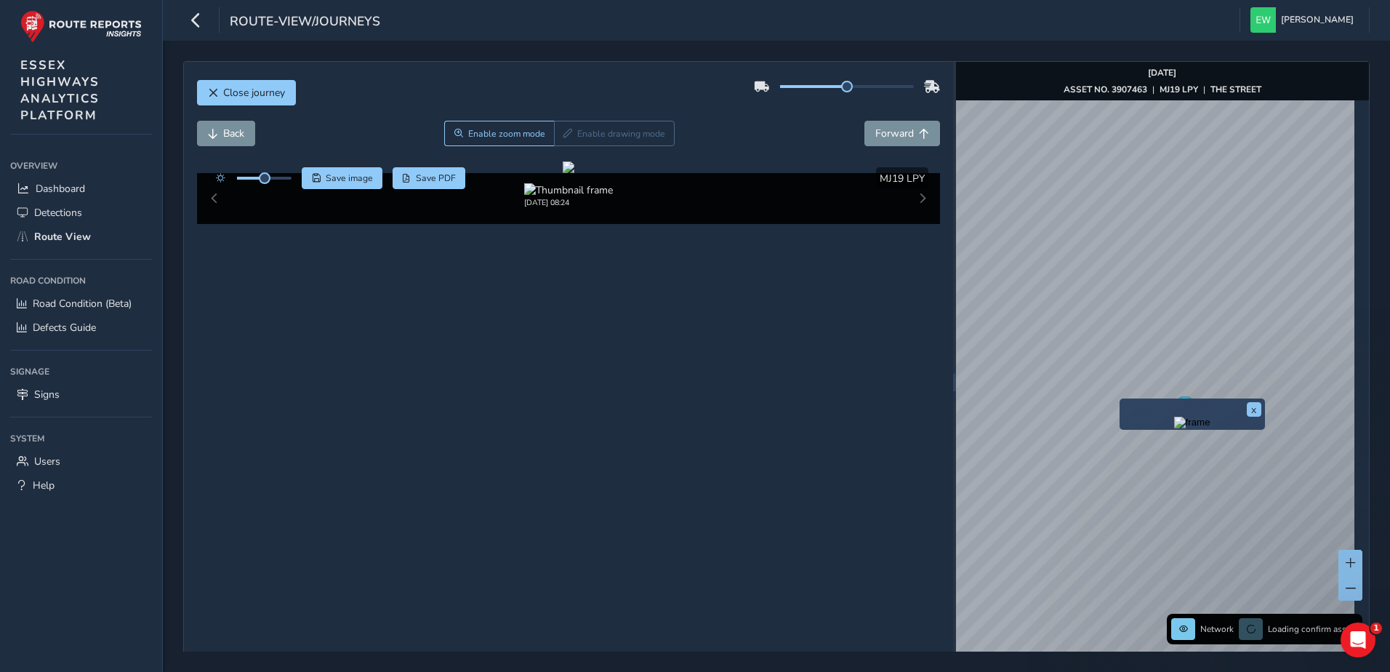
click at [1121, 400] on div "x" at bounding box center [1192, 413] width 145 height 31
click at [1174, 428] on img "Preview frame" at bounding box center [1192, 423] width 36 height 12
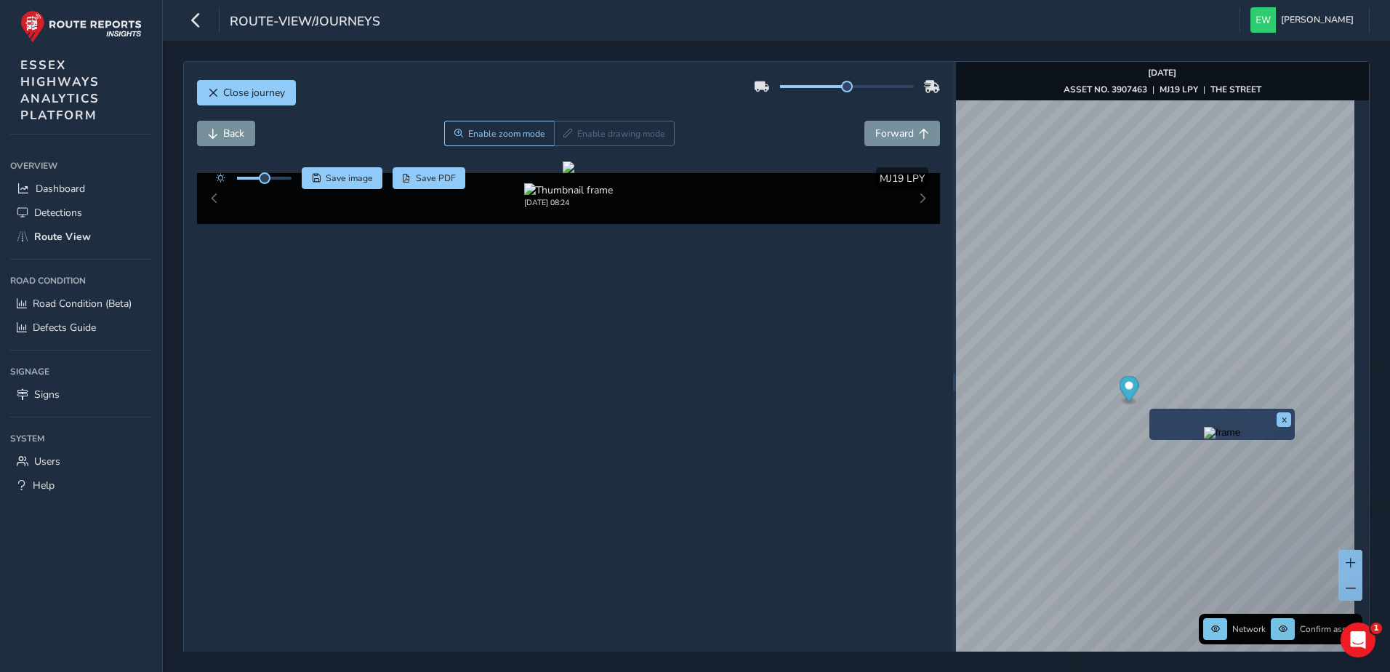
click at [1204, 438] on img "Preview frame" at bounding box center [1222, 433] width 36 height 12
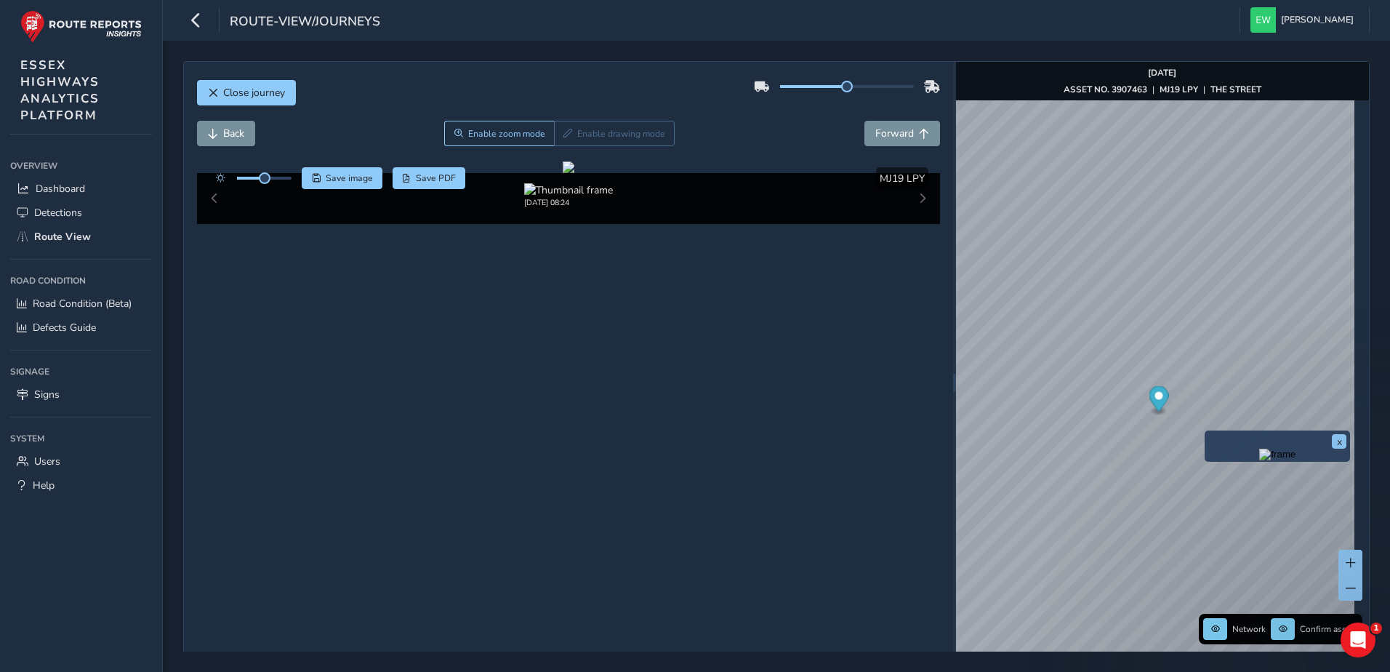
click at [1259, 460] on img "Preview frame" at bounding box center [1277, 455] width 36 height 12
click at [1276, 462] on img "Preview frame" at bounding box center [1294, 460] width 36 height 12
click at [1177, 420] on div "x" at bounding box center [1248, 434] width 145 height 31
click at [1230, 449] on img "Preview frame" at bounding box center [1248, 443] width 36 height 12
click at [1148, 414] on img "Preview frame" at bounding box center [1166, 414] width 36 height 12
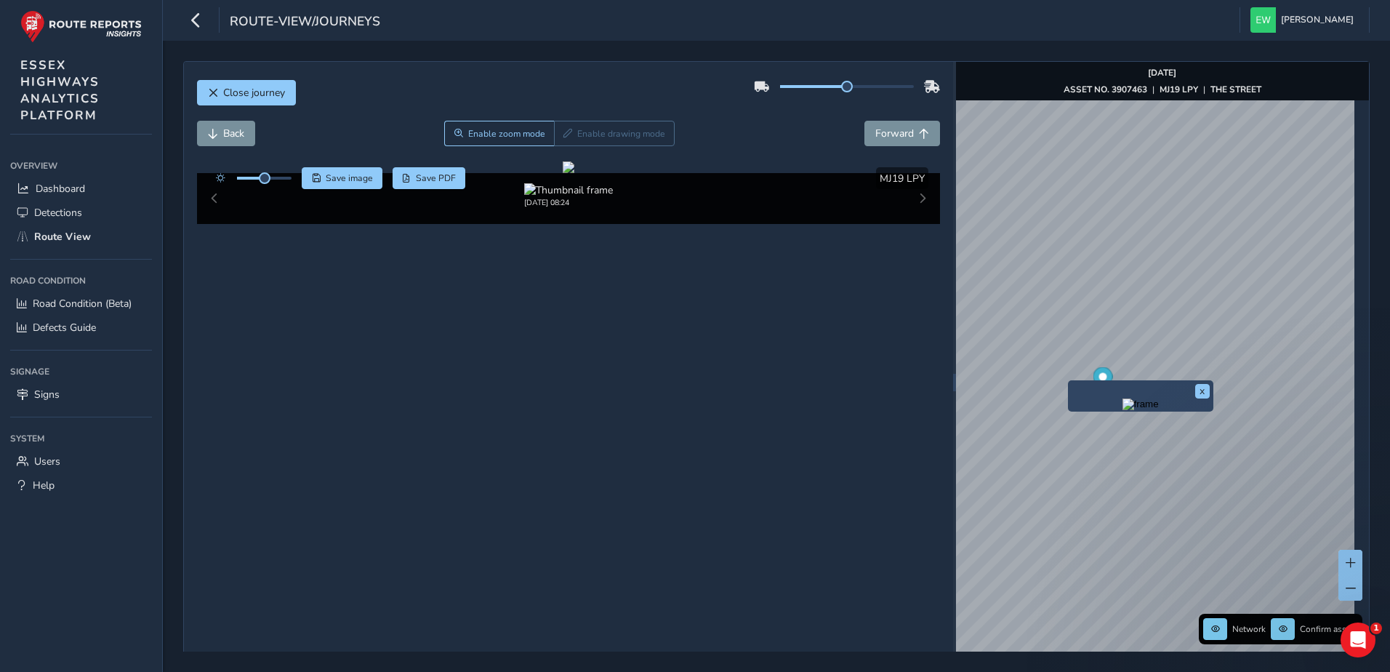
click at [1070, 385] on div "x" at bounding box center [1140, 395] width 145 height 31
click at [1123, 410] on img "Preview frame" at bounding box center [1141, 404] width 36 height 12
click at [1092, 398] on img "Preview frame" at bounding box center [1110, 392] width 36 height 12
click at [1067, 387] on img "Preview frame" at bounding box center [1085, 384] width 36 height 12
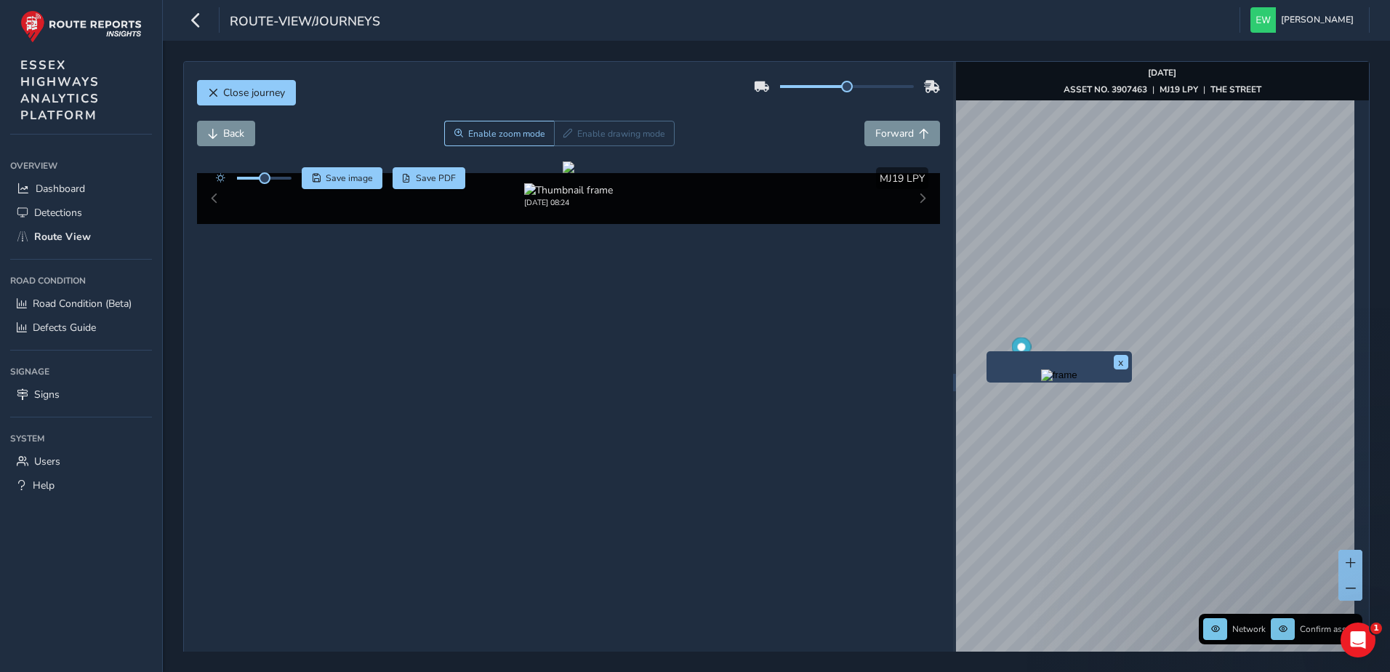
click at [1041, 381] on img "Preview frame" at bounding box center [1059, 375] width 36 height 12
click at [1019, 374] on img "Preview frame" at bounding box center [1037, 369] width 36 height 12
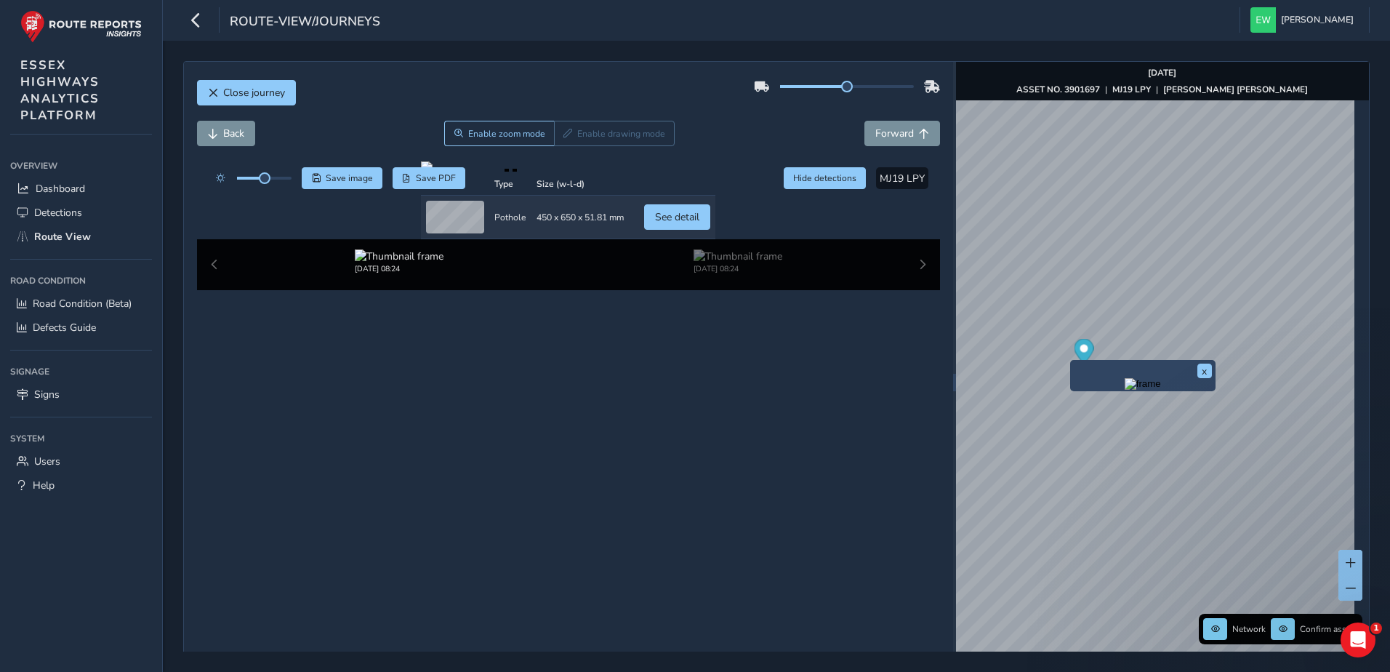
click at [1125, 388] on img "Preview frame" at bounding box center [1143, 384] width 36 height 12
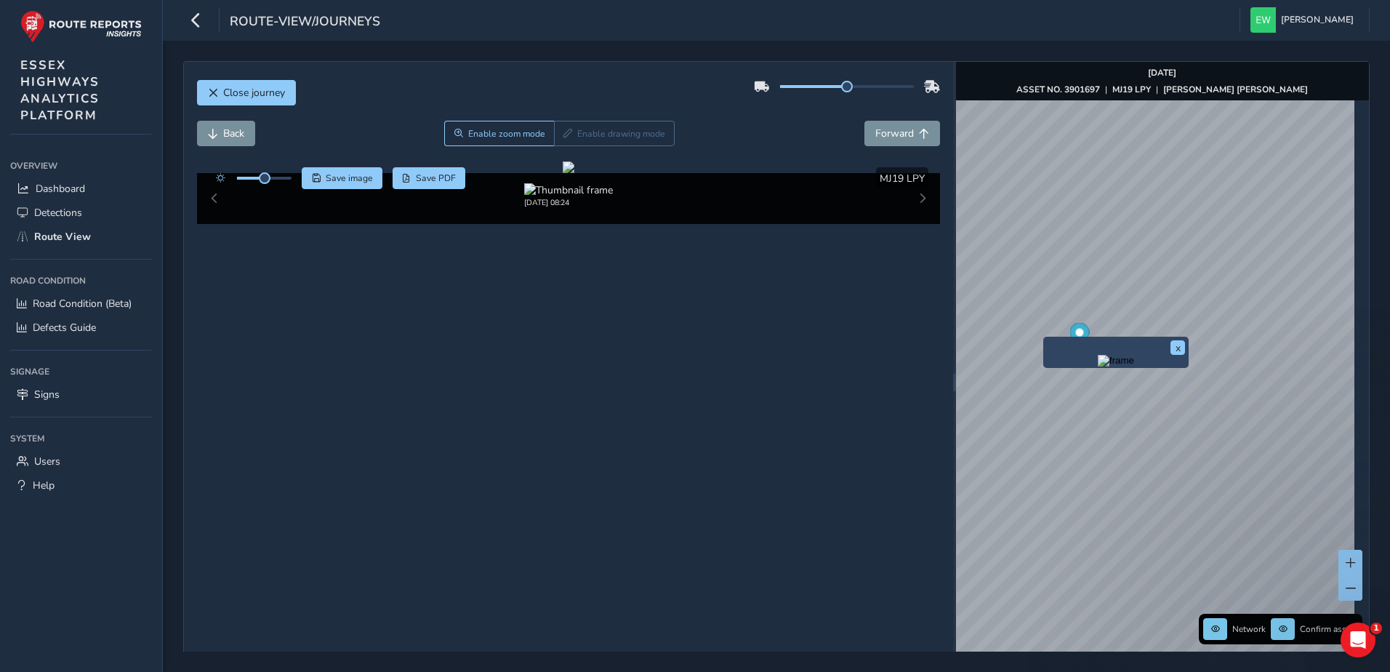
click at [1098, 361] on img "Preview frame" at bounding box center [1116, 361] width 36 height 12
click at [1071, 358] on img "Preview frame" at bounding box center [1089, 353] width 36 height 12
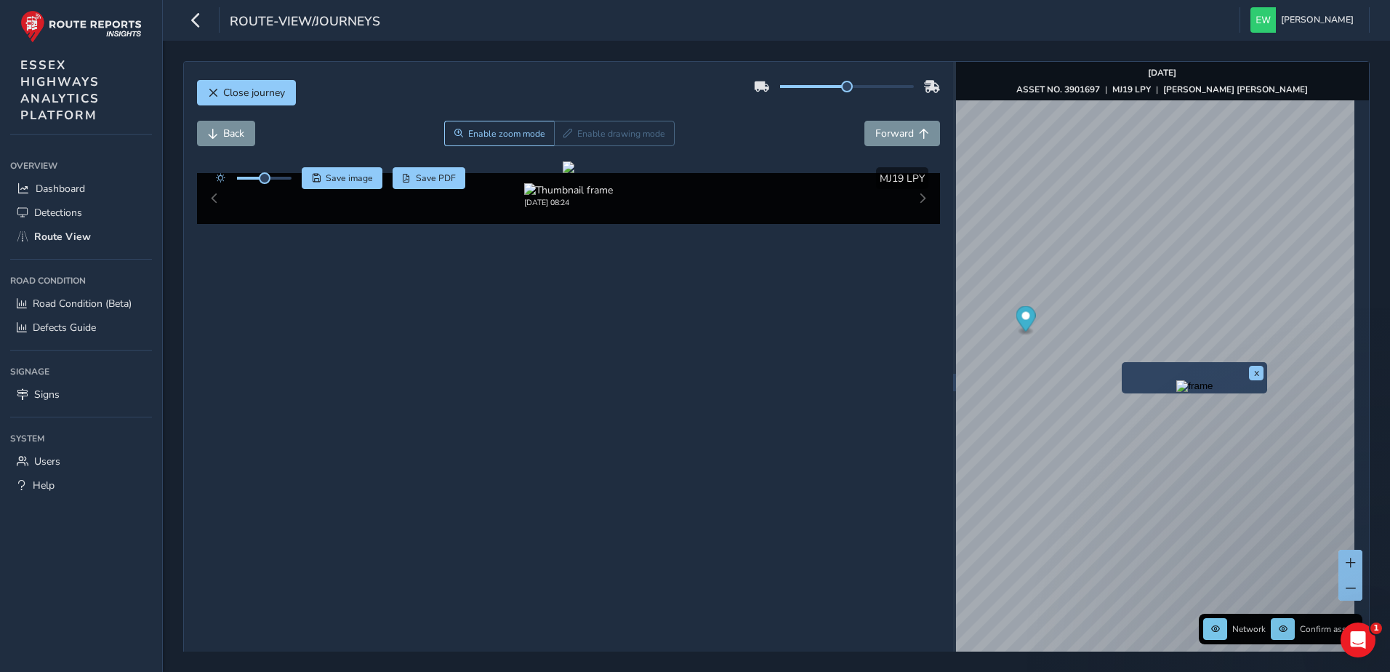
click at [1177, 392] on img "Preview frame" at bounding box center [1195, 386] width 36 height 12
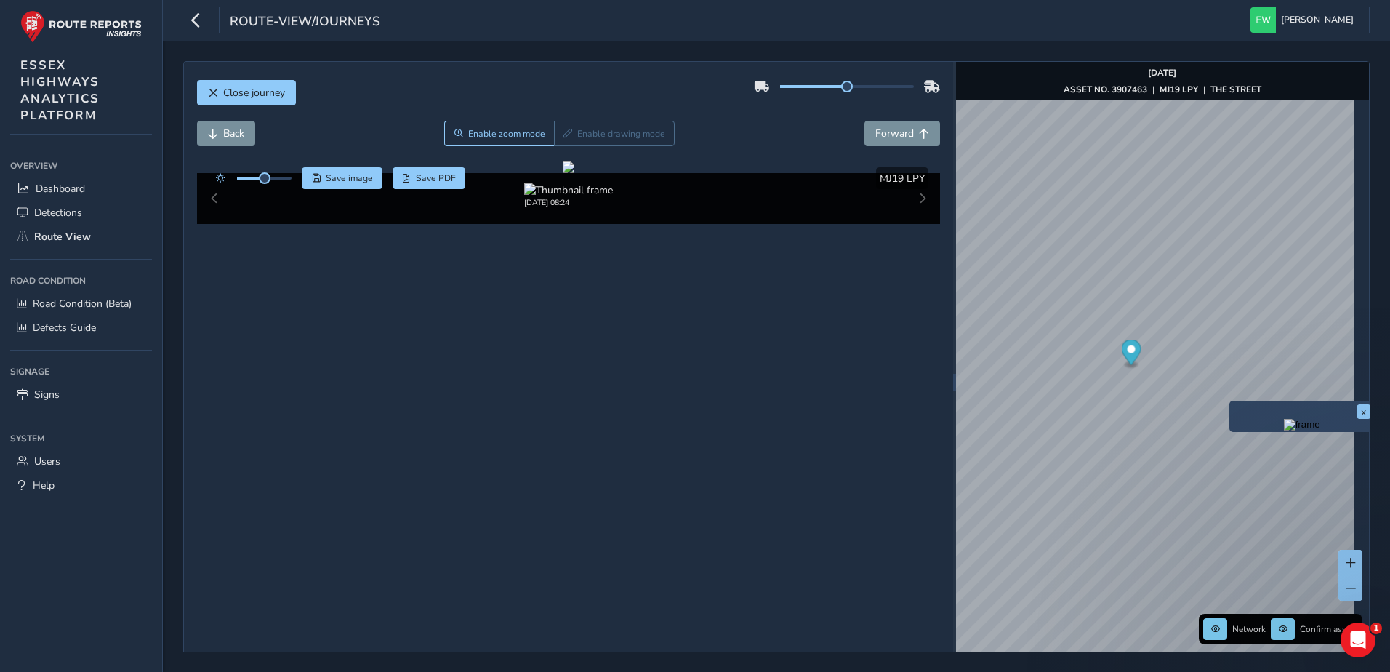
click at [1284, 426] on img "Preview frame" at bounding box center [1302, 425] width 36 height 12
click at [248, 98] on span "Close journey" at bounding box center [254, 93] width 62 height 14
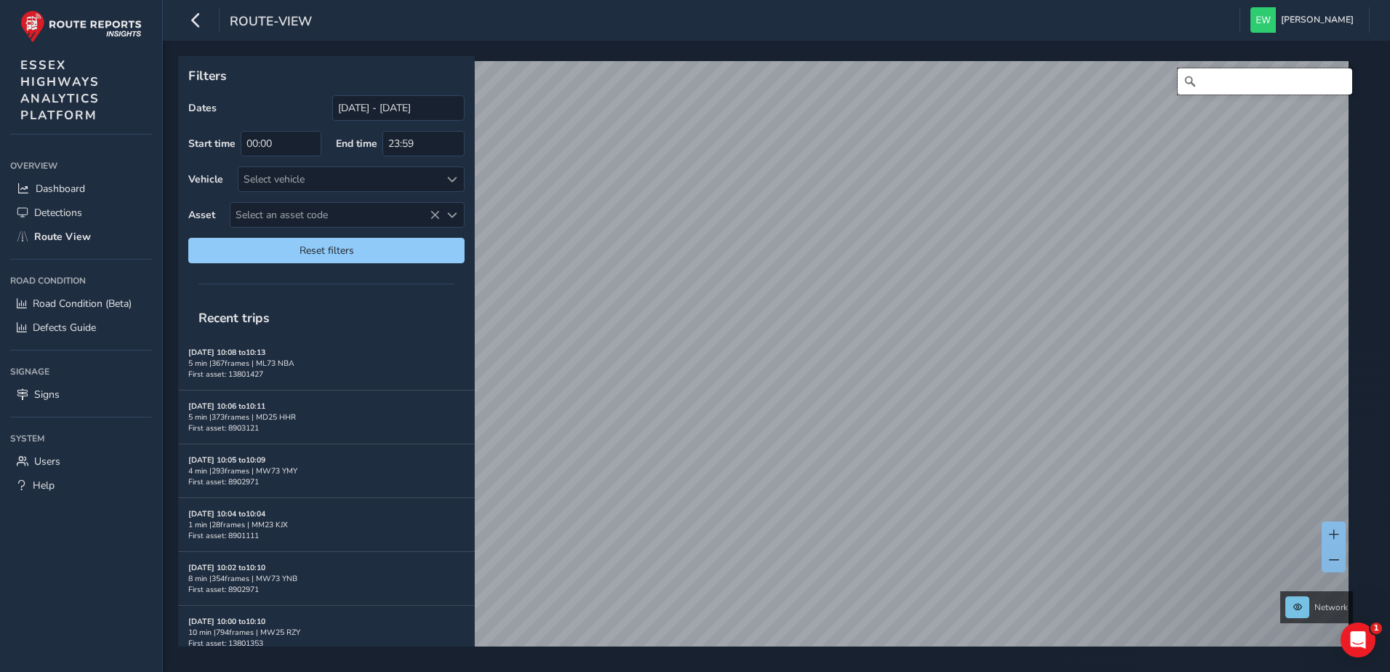
click at [1246, 92] on input "Search" at bounding box center [1265, 81] width 175 height 26
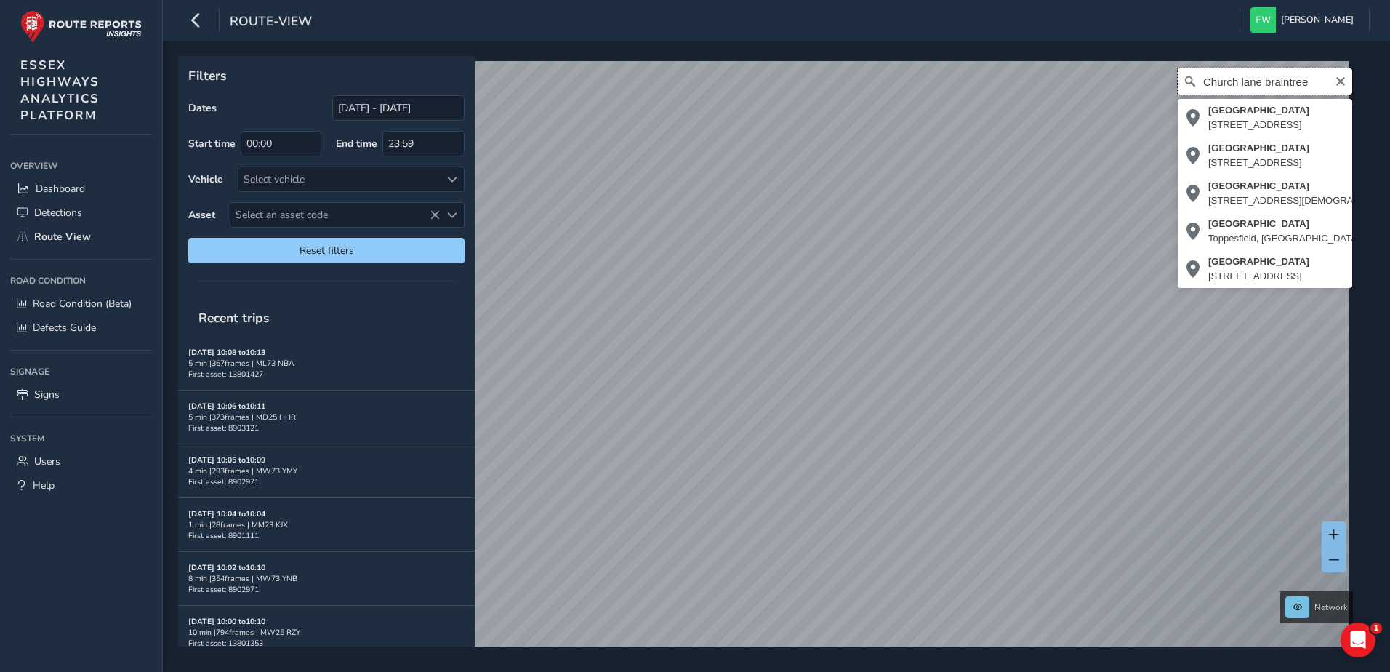
click at [1278, 81] on input "Church lane braintree" at bounding box center [1265, 81] width 175 height 26
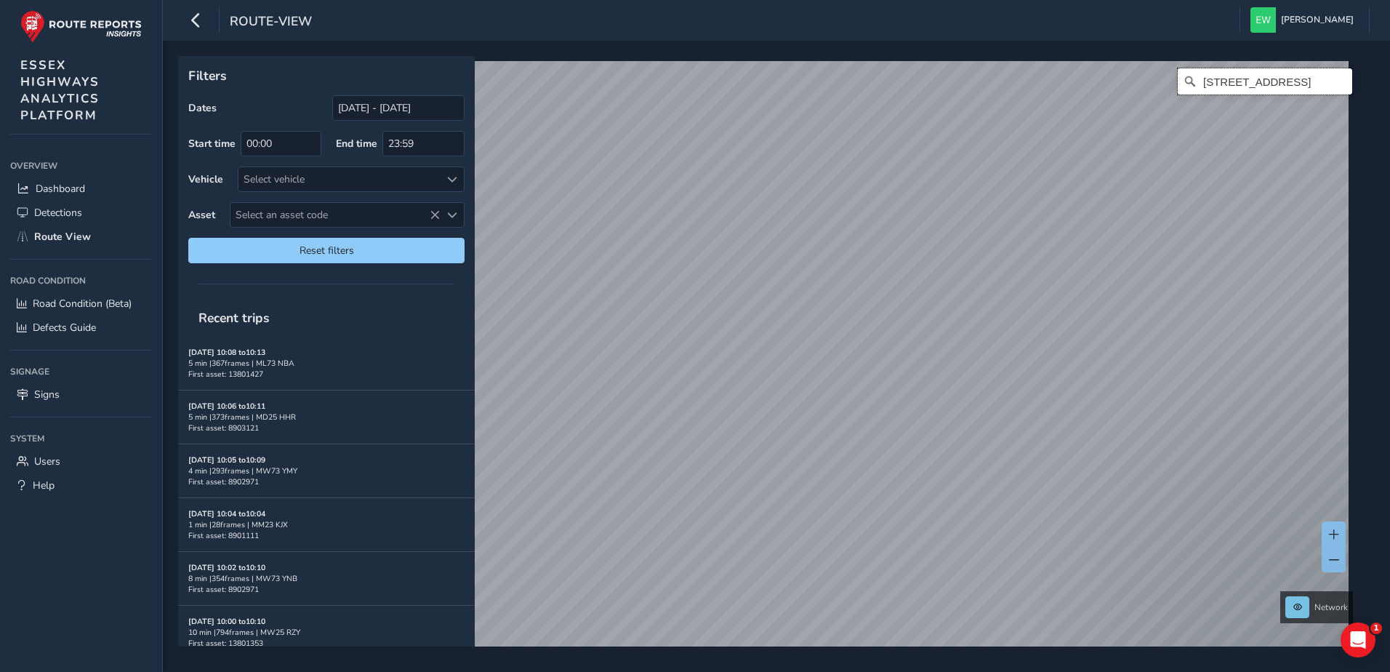
click at [1262, 81] on input "[STREET_ADDRESS]" at bounding box center [1265, 81] width 175 height 26
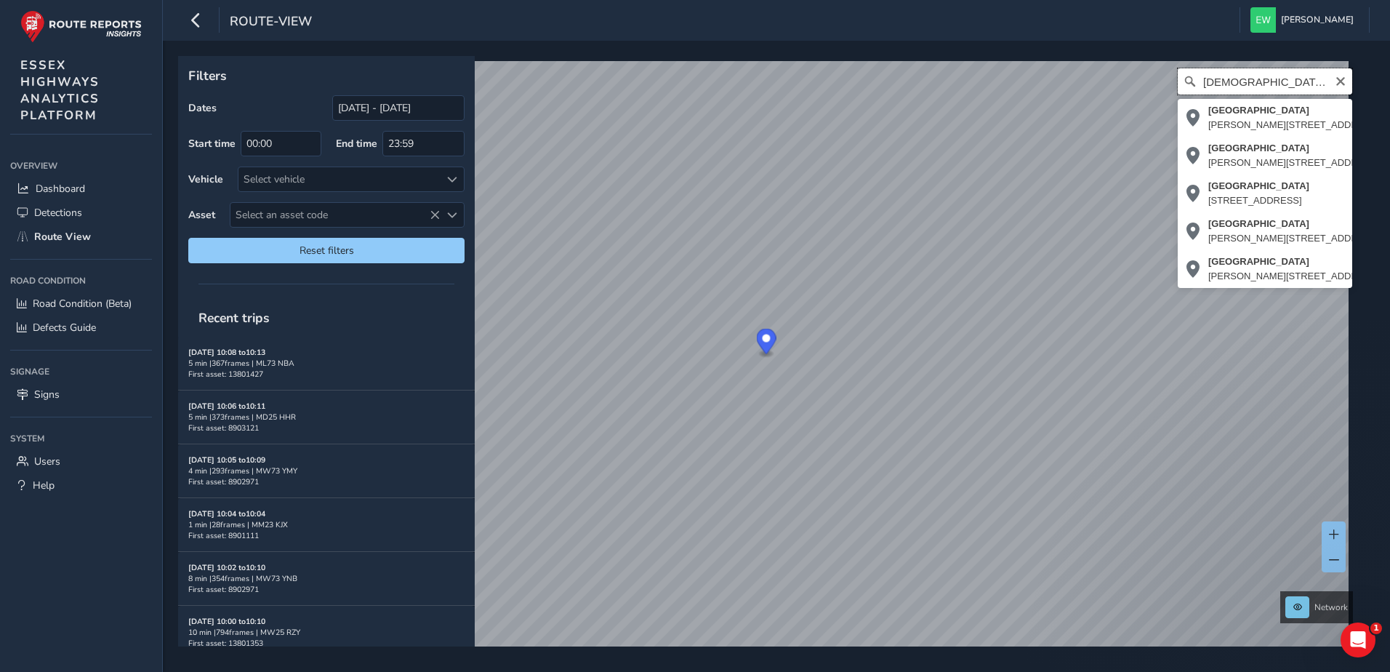
click at [1280, 84] on input "[DEMOGRAPHIC_DATA] road braintree" at bounding box center [1265, 81] width 175 height 26
type input "C"
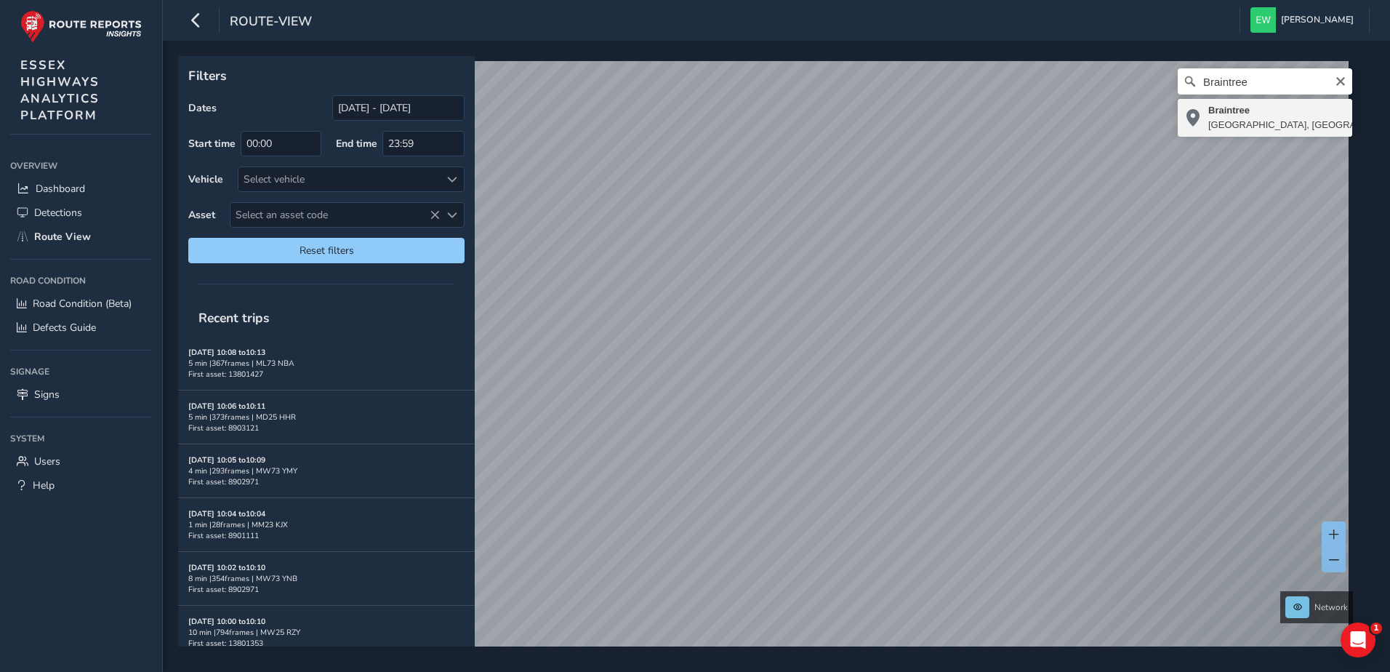
type input "[GEOGRAPHIC_DATA], [GEOGRAPHIC_DATA], [GEOGRAPHIC_DATA], [GEOGRAPHIC_DATA]"
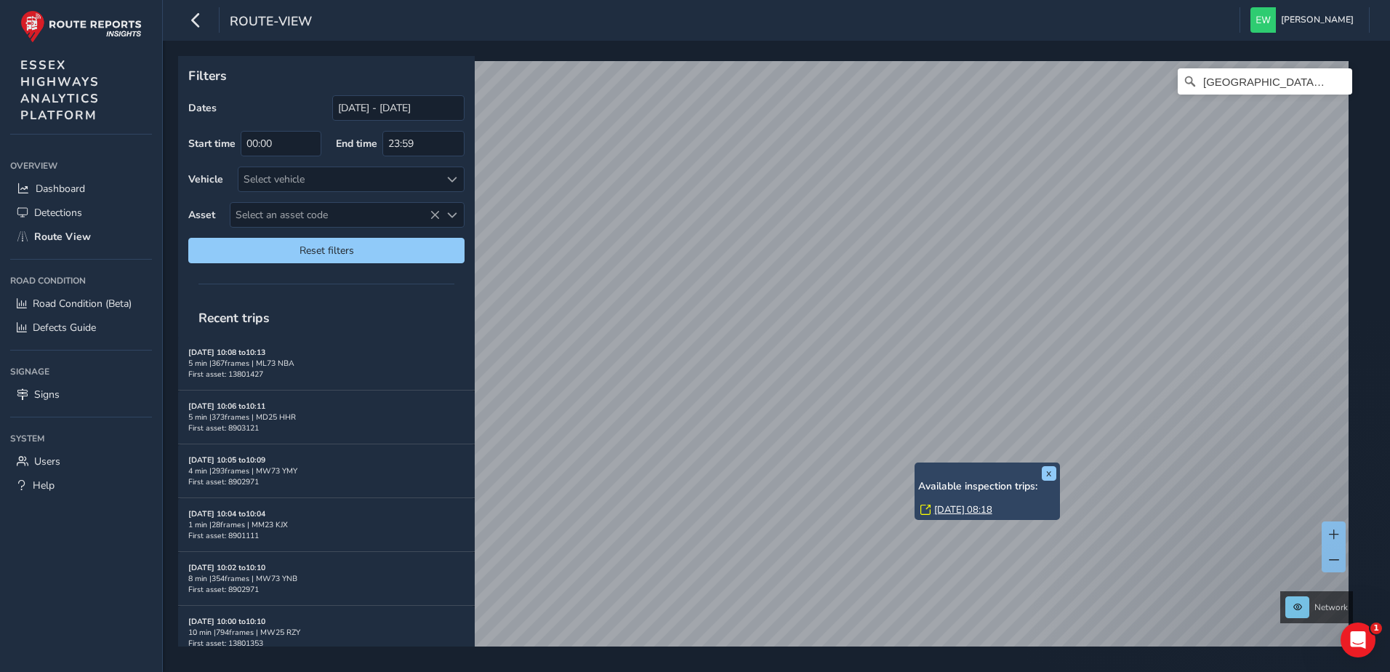
click at [916, 462] on div "x Available inspection trips: [DATE] 08:18" at bounding box center [987, 490] width 145 height 57
click at [943, 510] on link "[DATE] 08:18" at bounding box center [963, 509] width 58 height 13
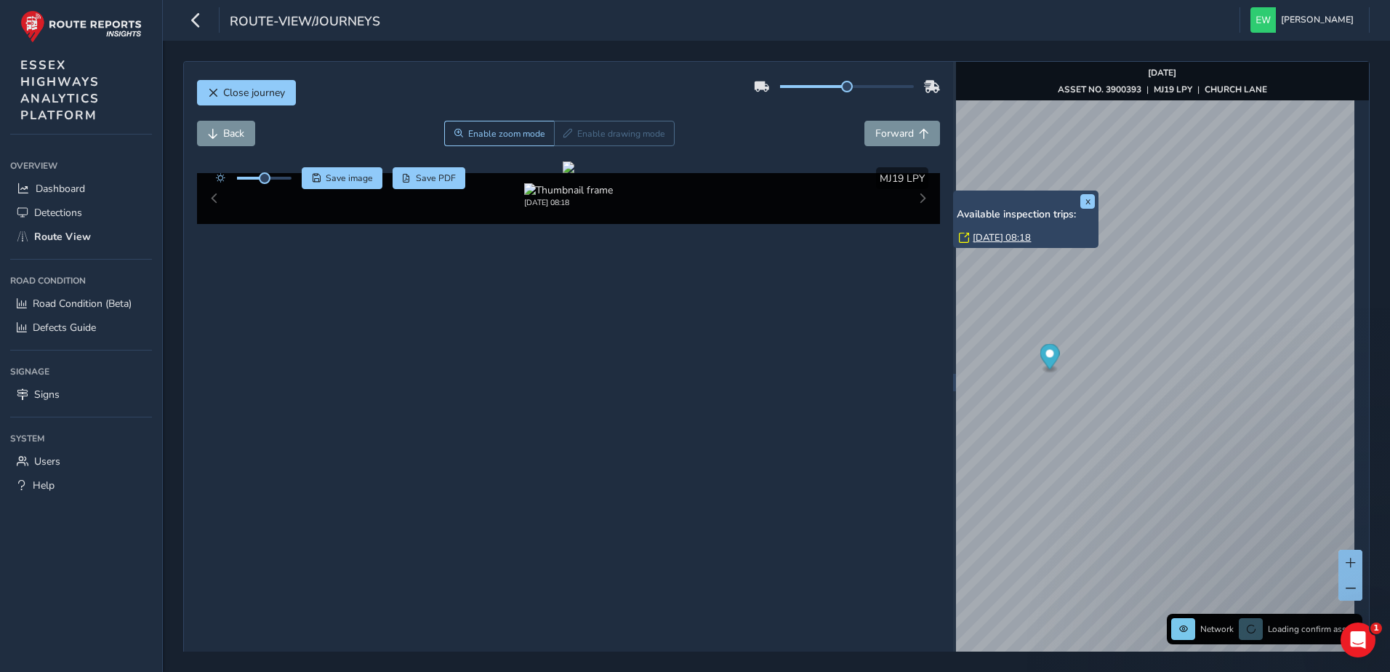
click at [954, 195] on div "x Available inspection trips: [DATE] 08:18" at bounding box center [1025, 219] width 145 height 57
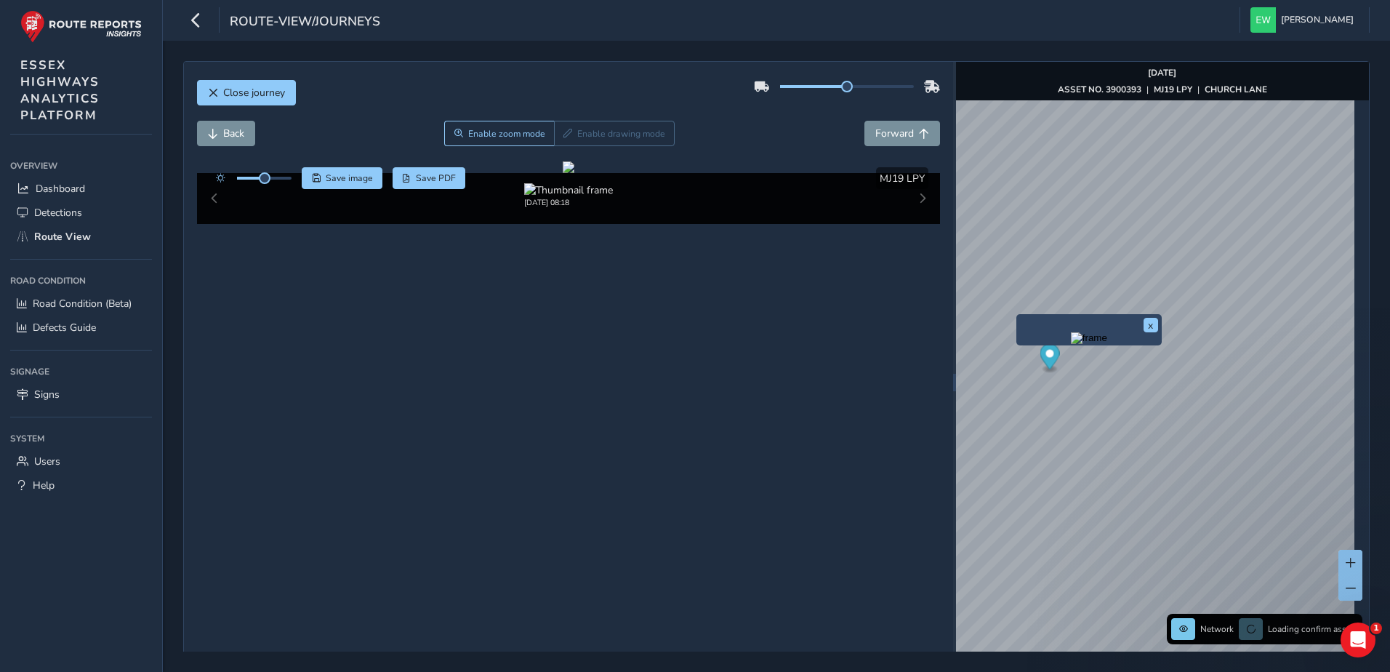
click at [1017, 317] on div "x" at bounding box center [1089, 329] width 145 height 31
click at [1071, 344] on img "Preview frame" at bounding box center [1089, 338] width 36 height 12
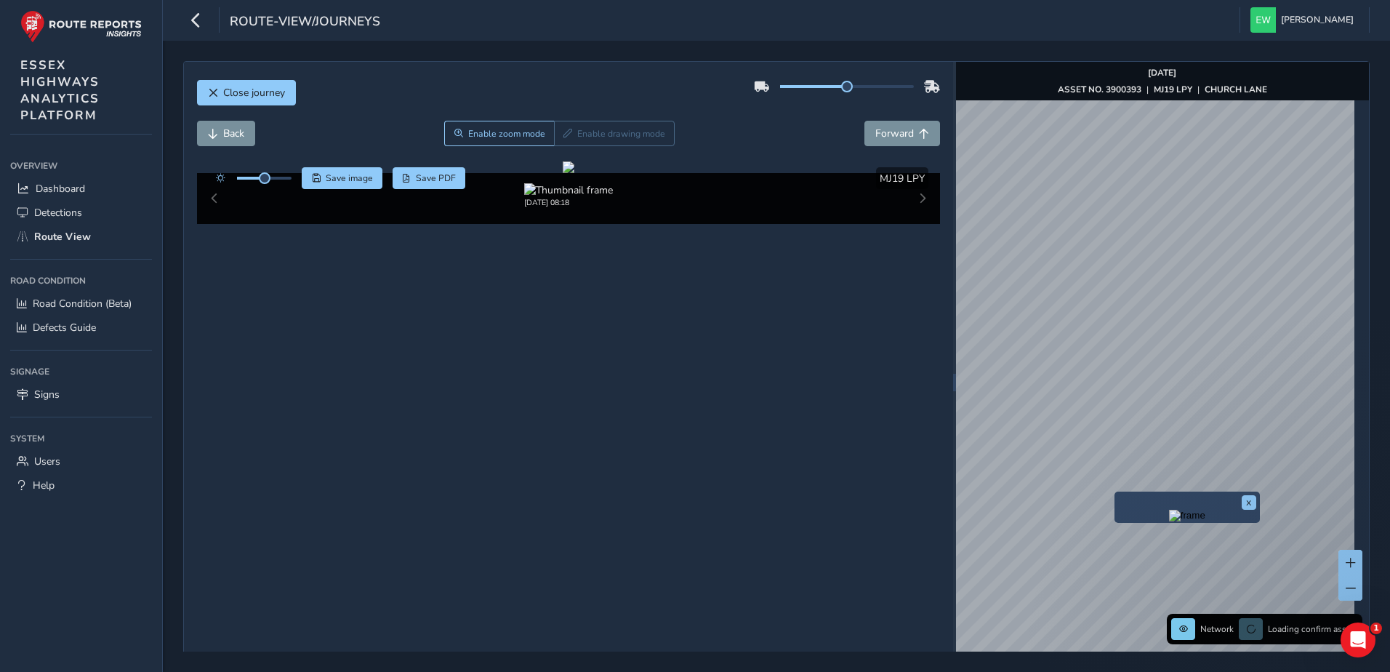
click at [1169, 521] on img "Preview frame" at bounding box center [1187, 516] width 36 height 12
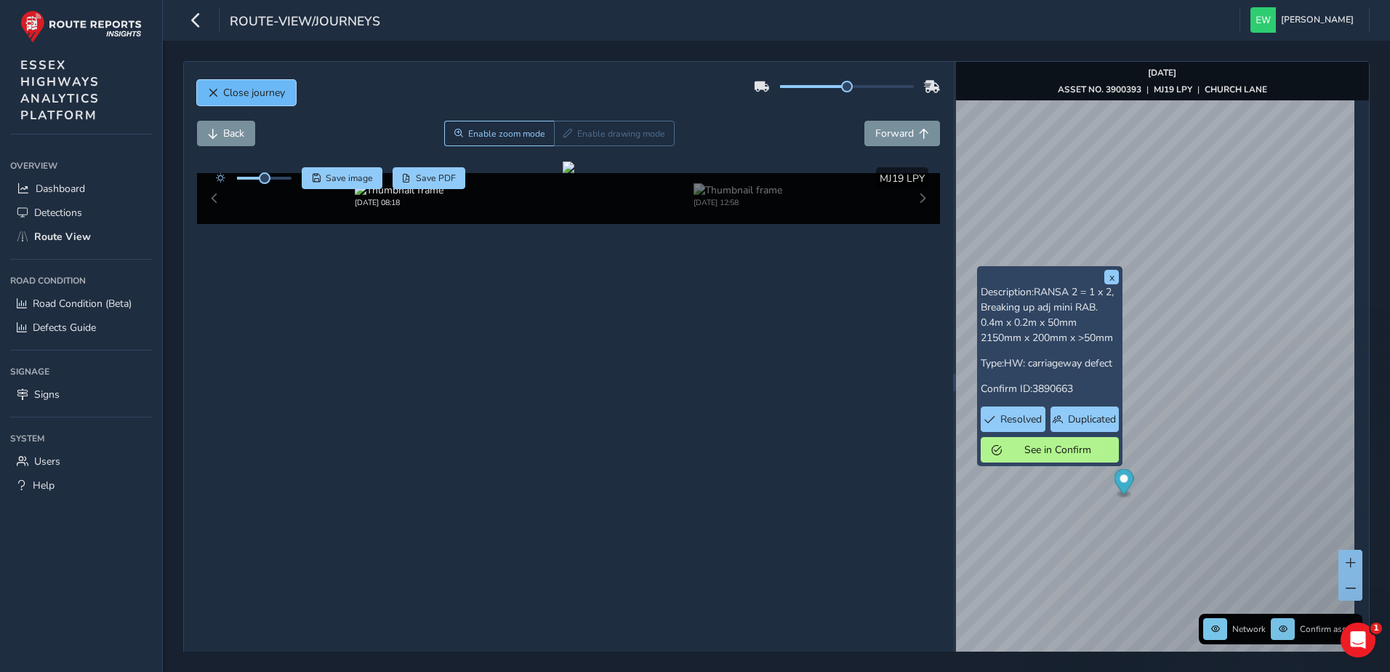
click at [217, 97] on span "Close journey" at bounding box center [213, 93] width 10 height 10
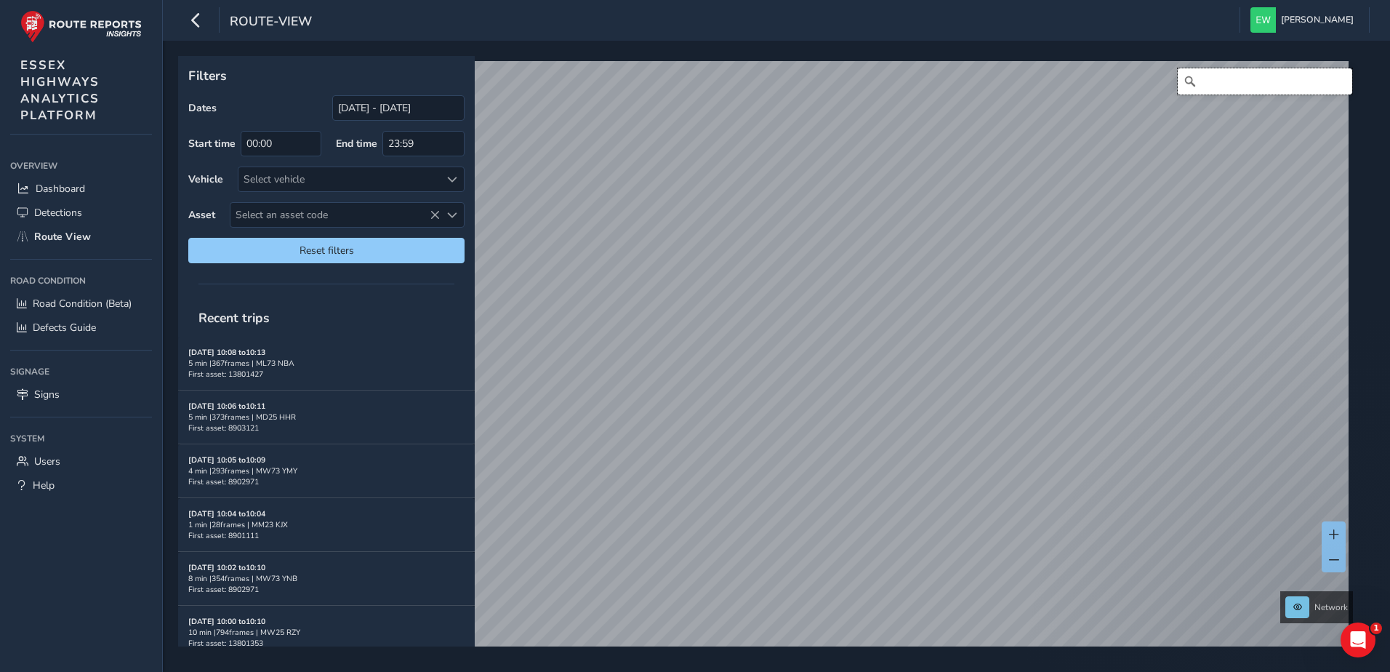
click at [1214, 87] on input "Search" at bounding box center [1265, 81] width 175 height 26
paste input "Holliwell Close, Stanway"
click at [427, 179] on div "Select vehicle" at bounding box center [339, 179] width 201 height 24
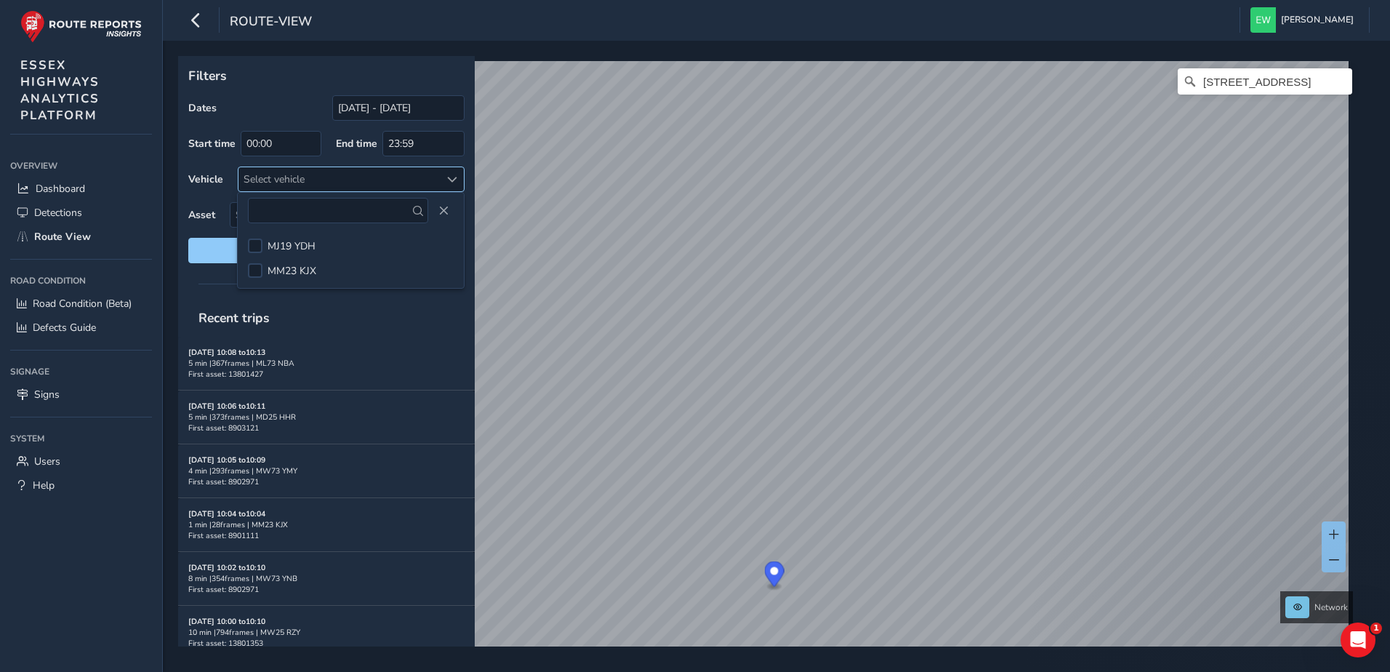
click at [441, 170] on div at bounding box center [452, 179] width 24 height 24
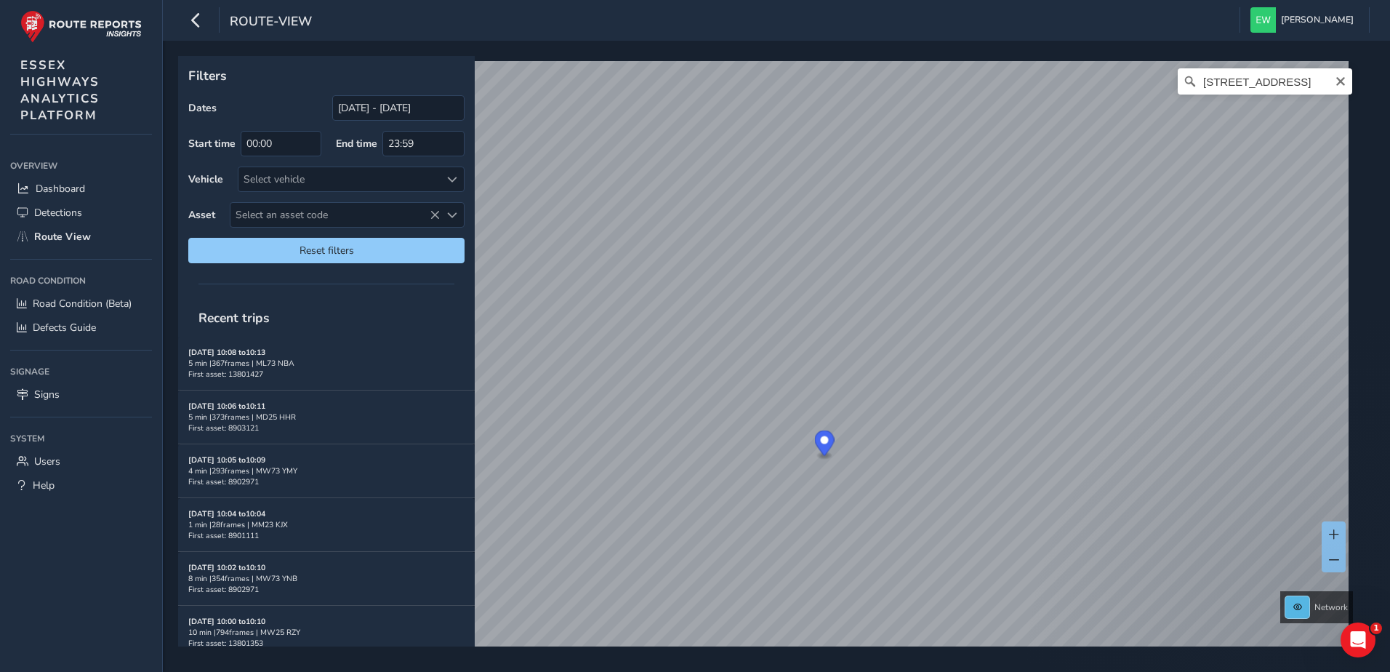
click at [1297, 604] on span at bounding box center [1298, 607] width 9 height 9
click at [1355, 636] on icon "Open Intercom Messenger" at bounding box center [1356, 638] width 24 height 24
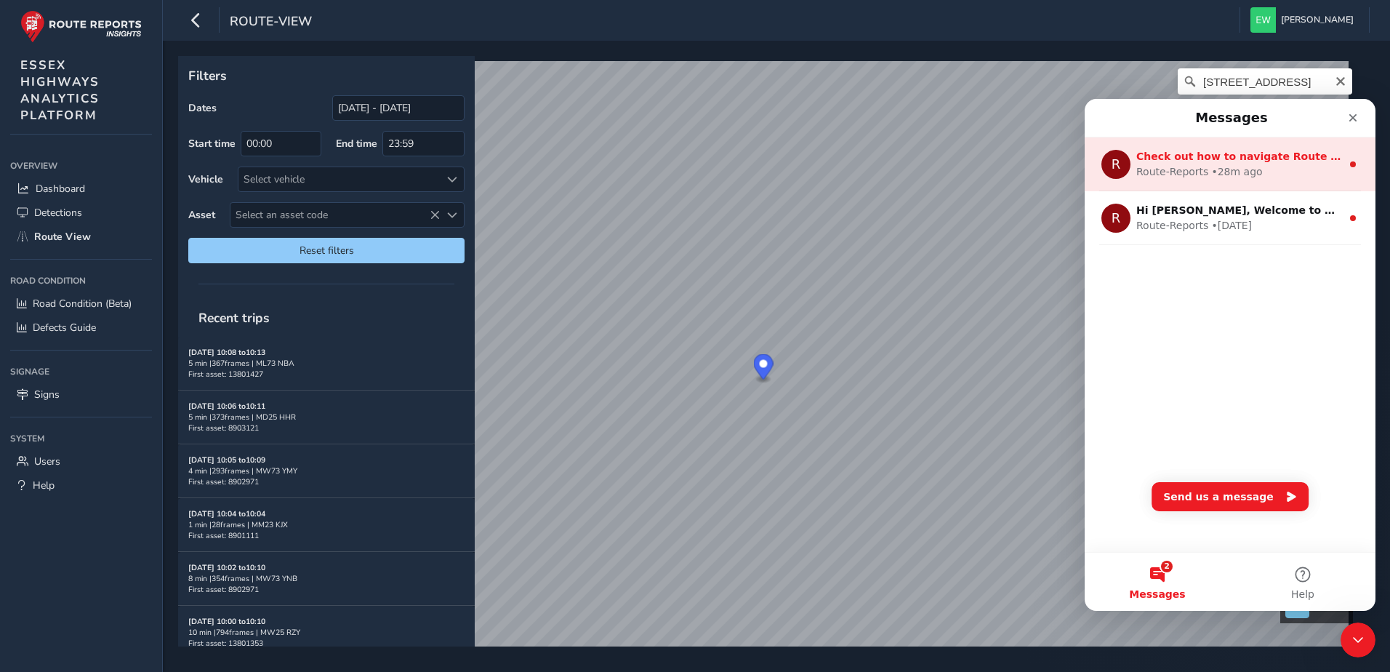
click at [1260, 149] on div "Check out how to navigate Route View here!" at bounding box center [1239, 156] width 205 height 15
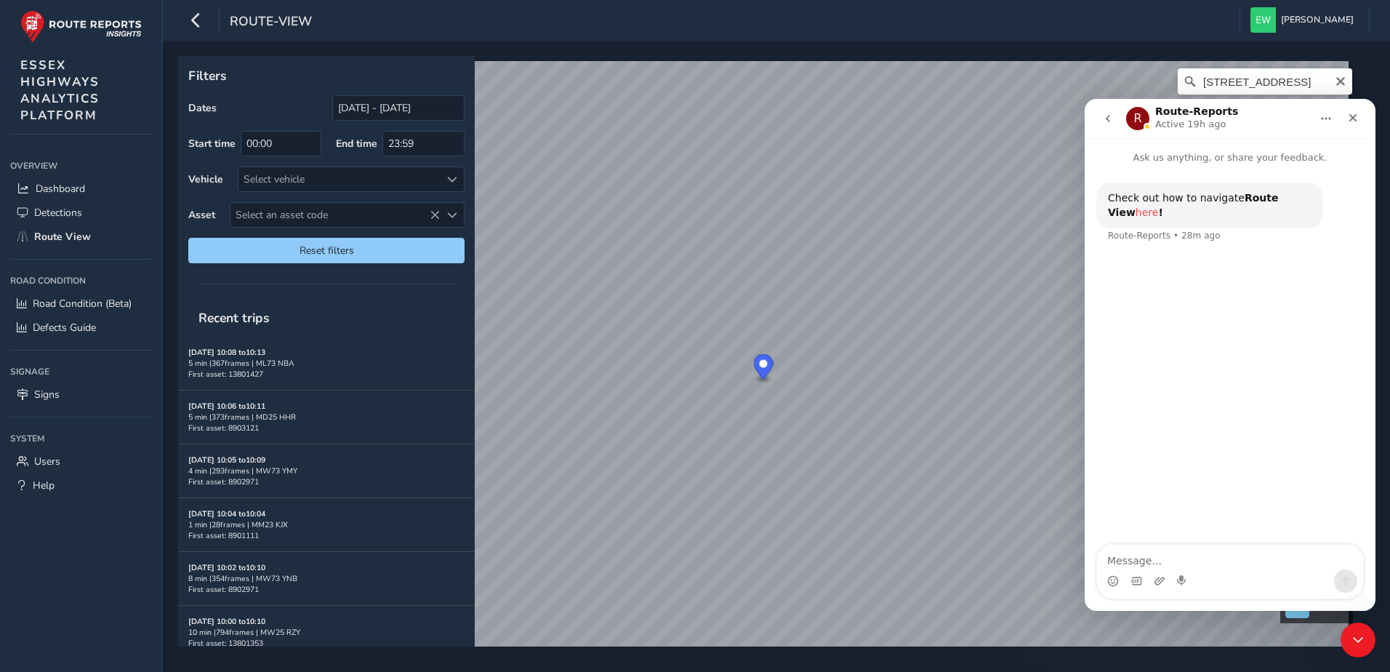
click at [1159, 207] on link "here" at bounding box center [1147, 213] width 23 height 12
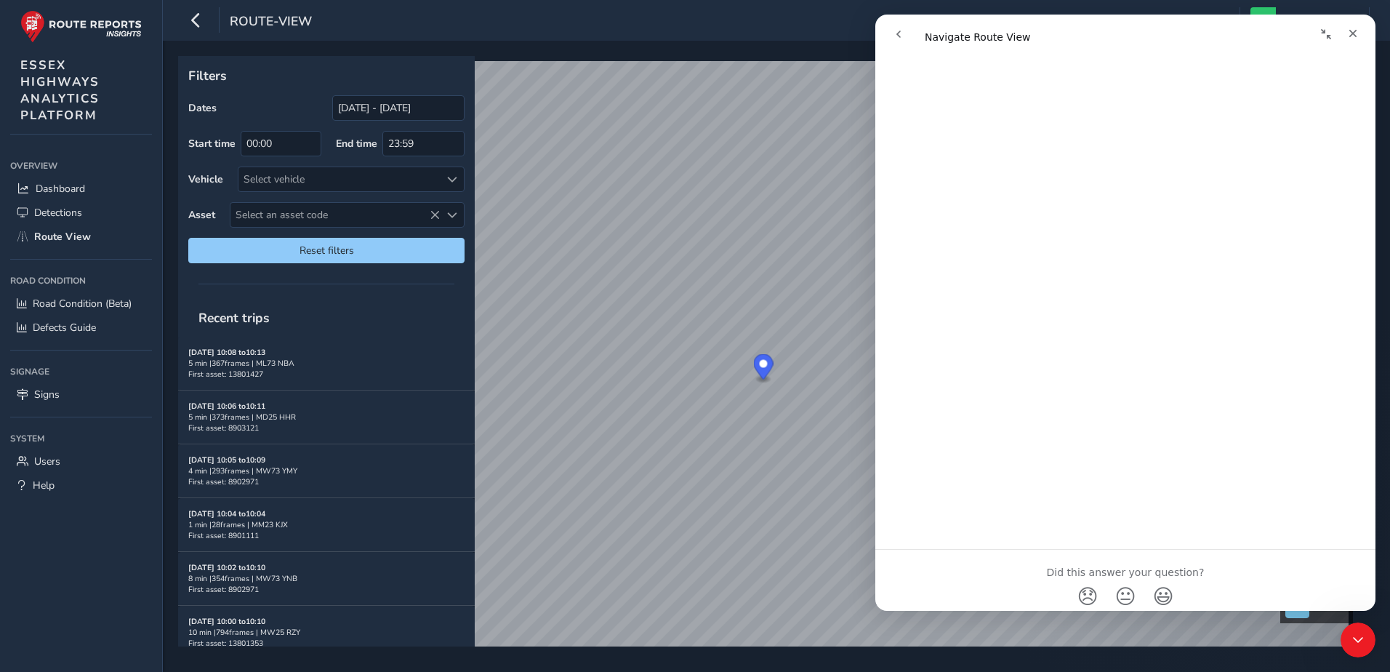
scroll to position [2009, 0]
click at [1355, 37] on icon "Close" at bounding box center [1353, 34] width 12 height 12
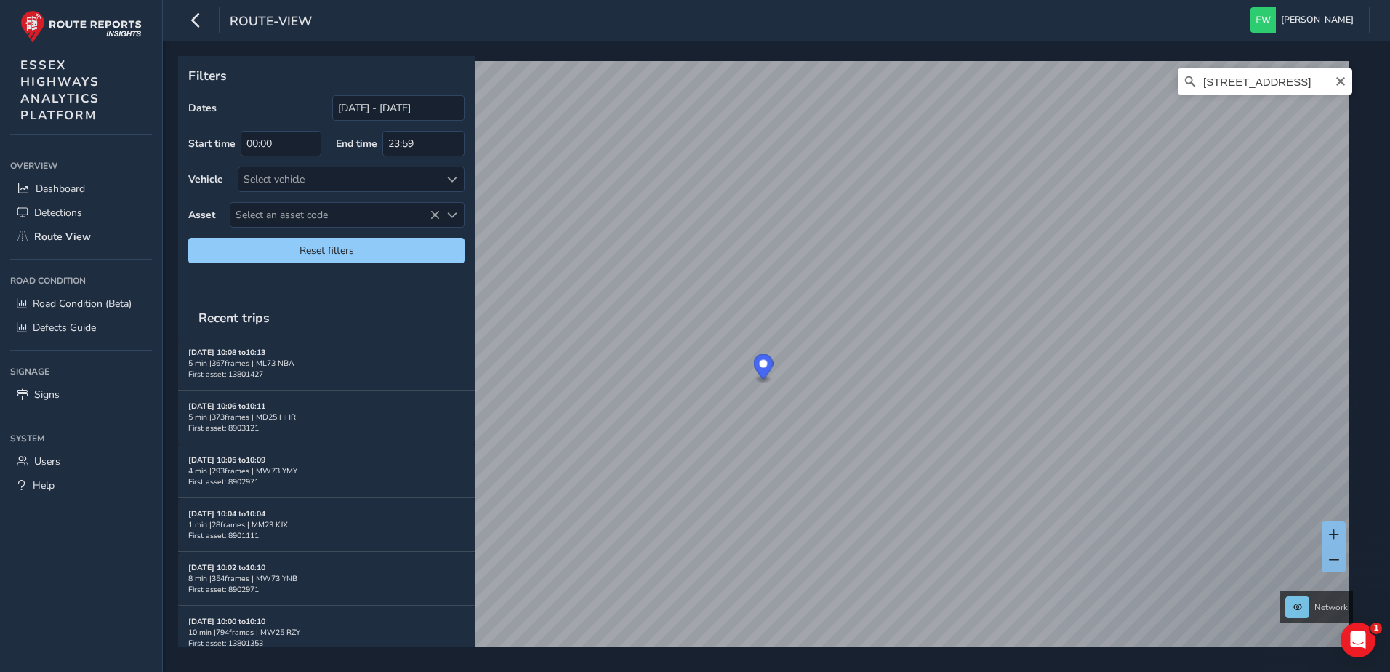
scroll to position [0, 0]
click at [1225, 84] on input "[STREET_ADDRESS]" at bounding box center [1265, 81] width 175 height 26
paste input "Motts Lane, Marks Tey"
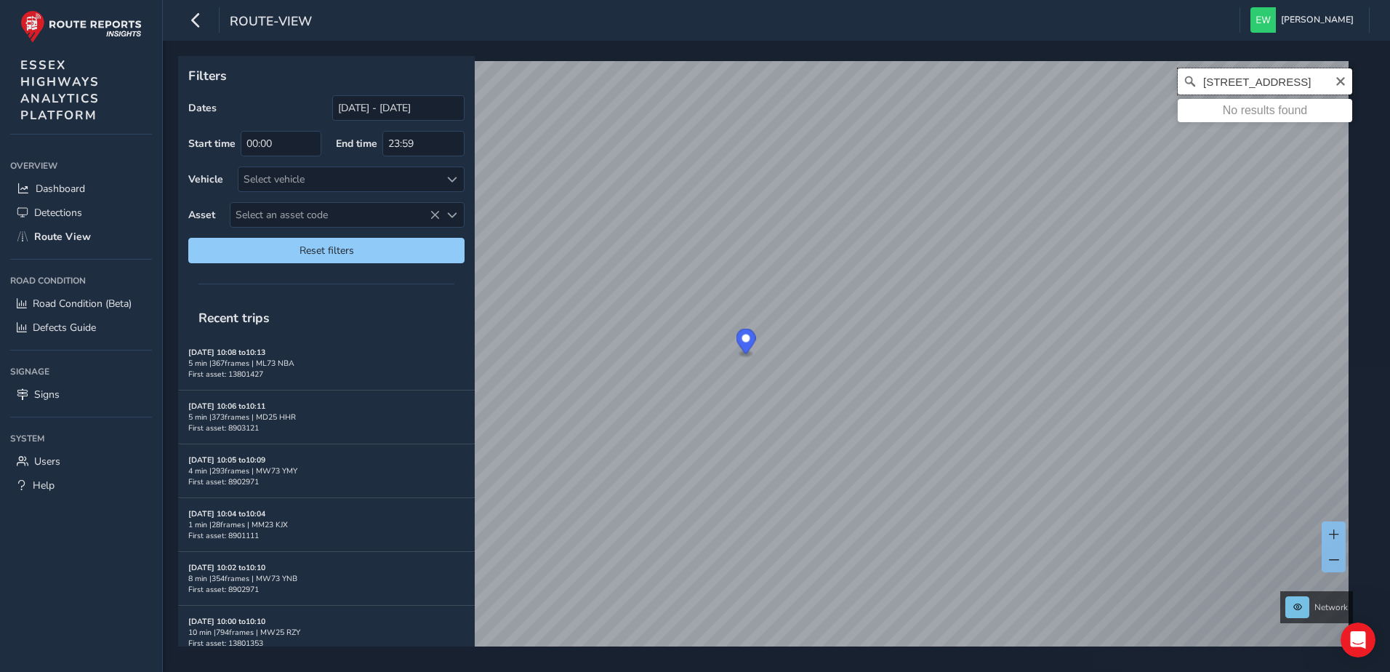
click at [1249, 87] on input "[STREET_ADDRESS]" at bounding box center [1265, 81] width 175 height 26
paste input "Motts Lane, Marks Tey"
click at [1251, 81] on input "Motts Lane, Marks Tey" at bounding box center [1265, 81] width 175 height 26
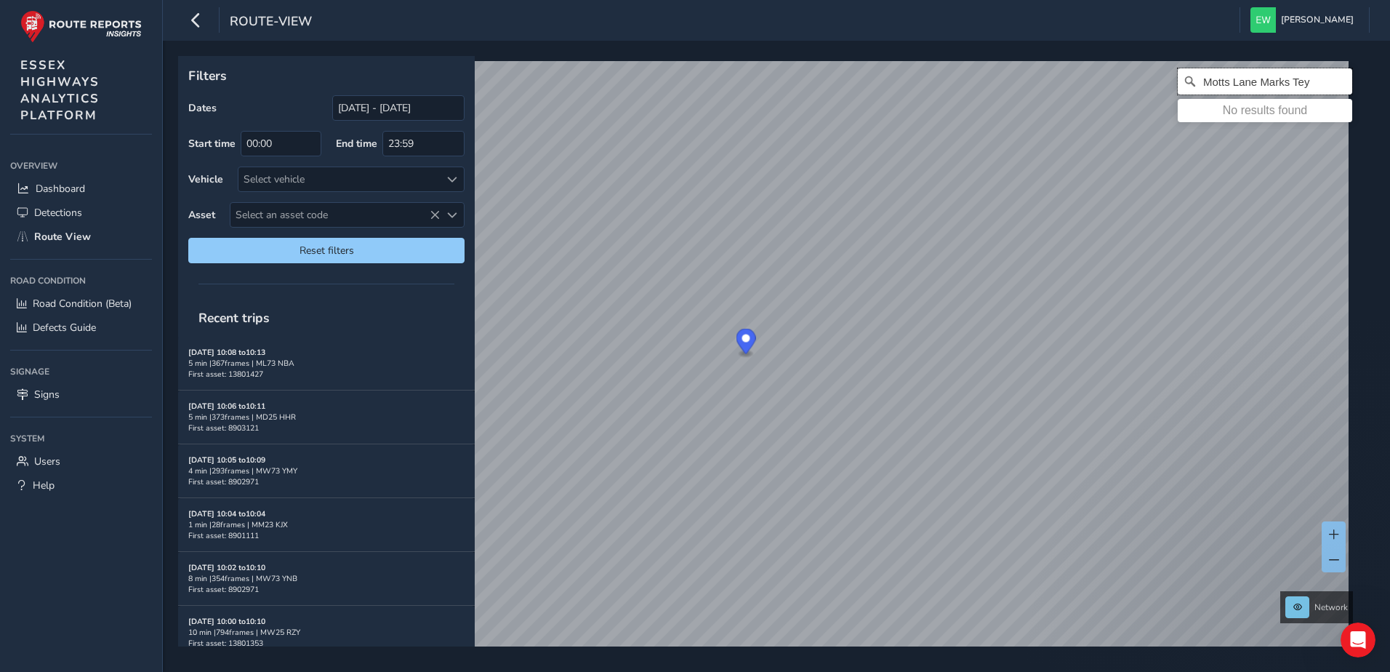
type input "Motts Lane Marks Tey"
